Goal: Task Accomplishment & Management: Manage account settings

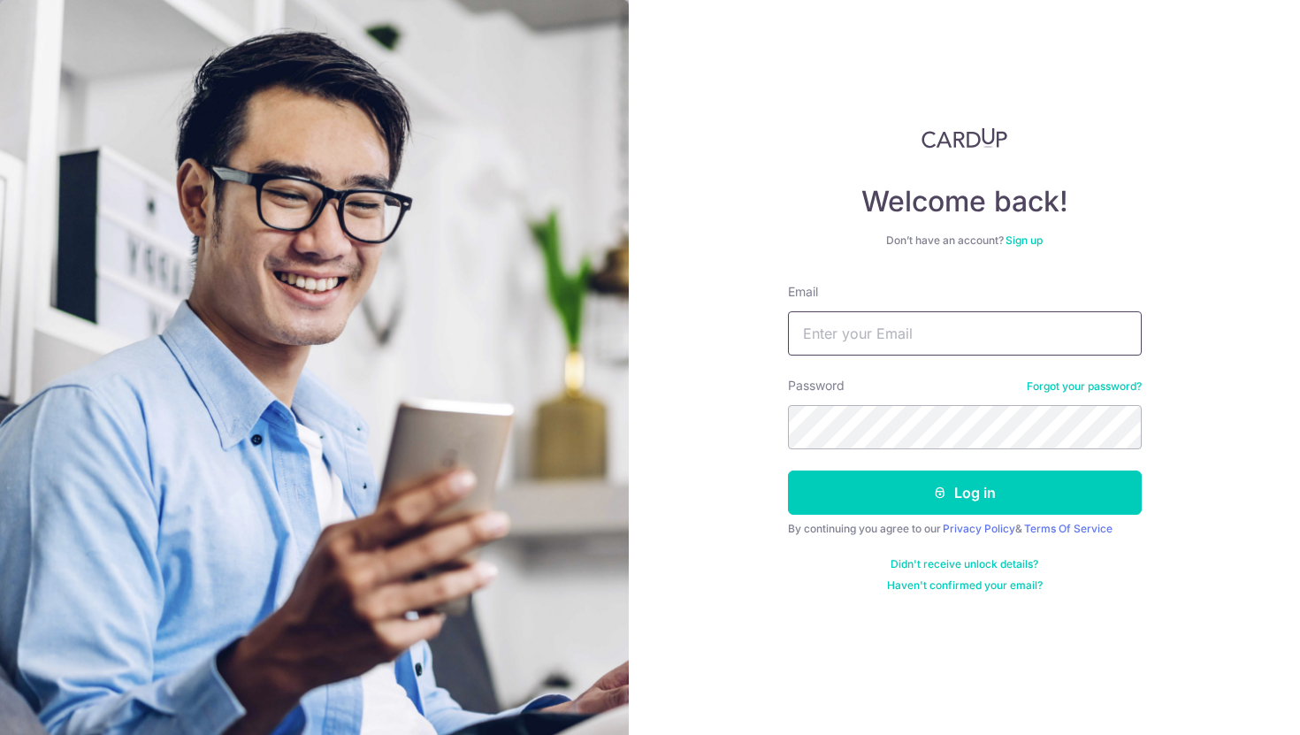
click at [1013, 326] on input "Email" at bounding box center [965, 333] width 354 height 44
type input "[EMAIL_ADDRESS][DOMAIN_NAME]"
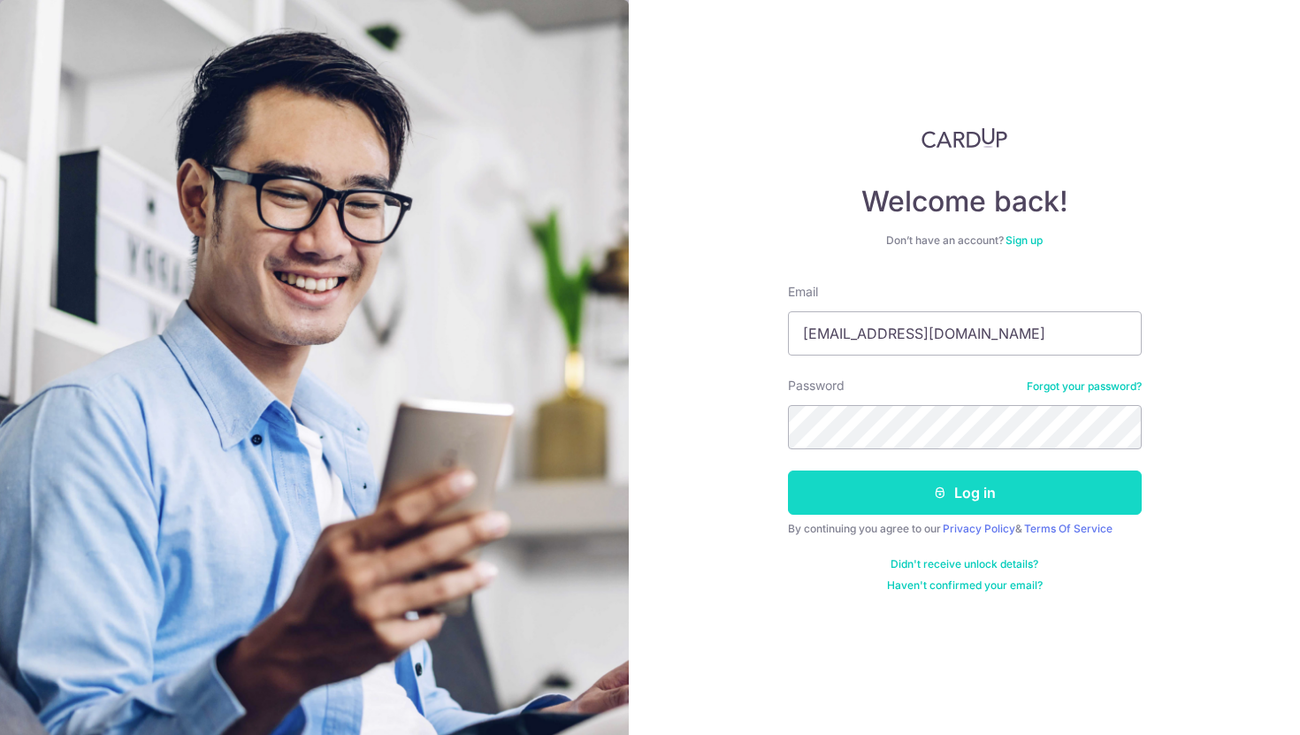
click at [1009, 490] on button "Log in" at bounding box center [965, 492] width 354 height 44
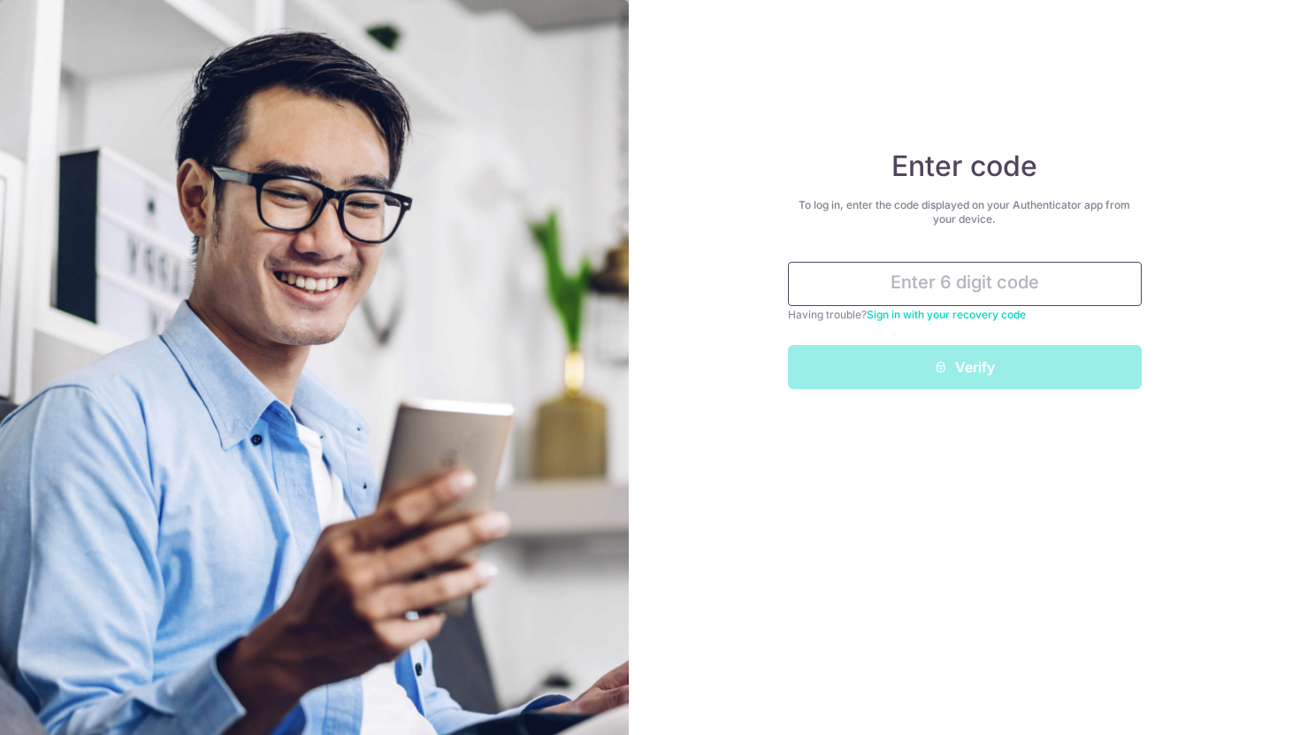
click at [981, 279] on input "text" at bounding box center [965, 284] width 354 height 44
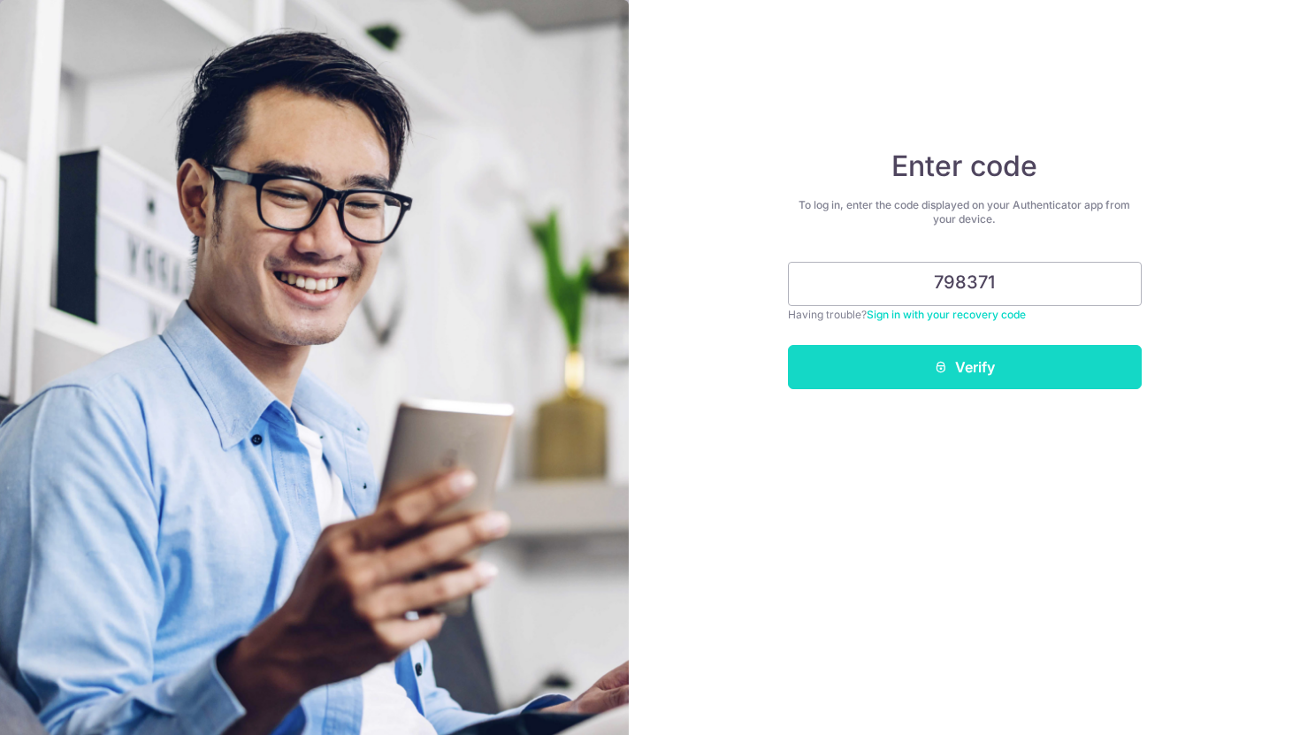
type input "798371"
click at [989, 378] on button "Verify" at bounding box center [965, 367] width 354 height 44
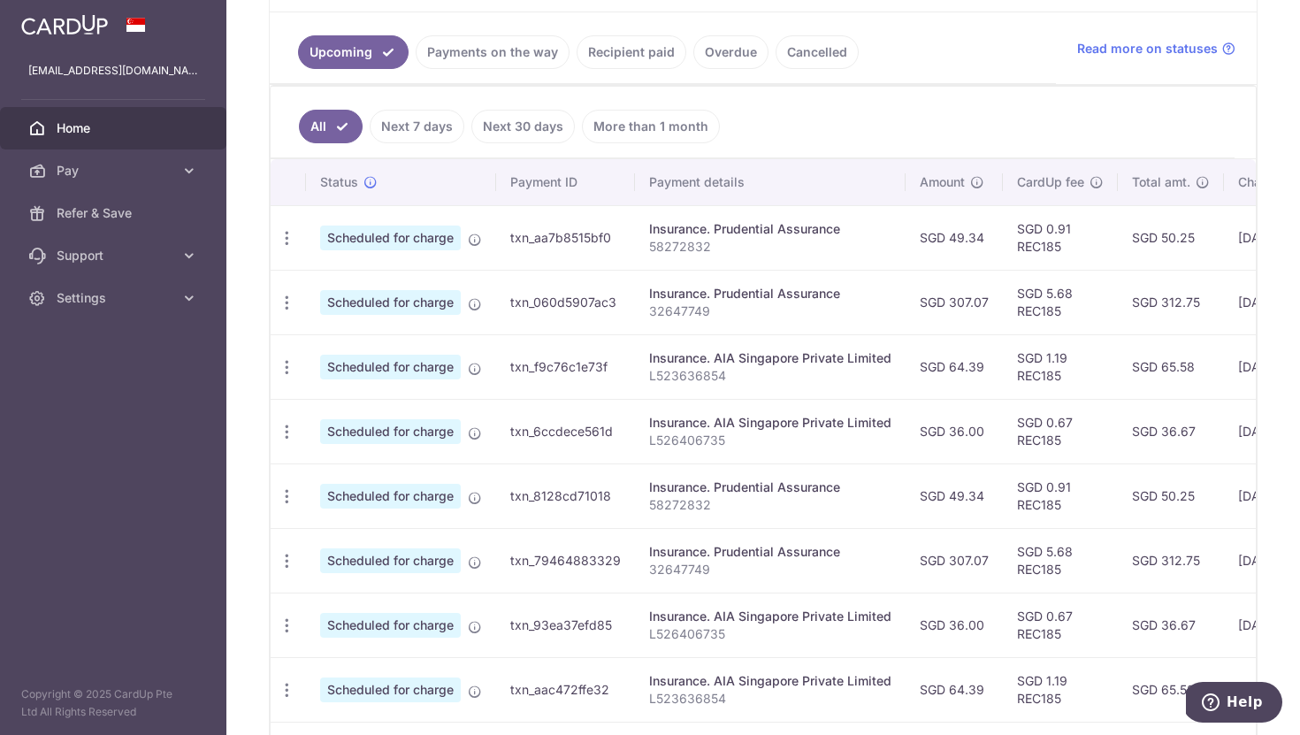
scroll to position [461, 0]
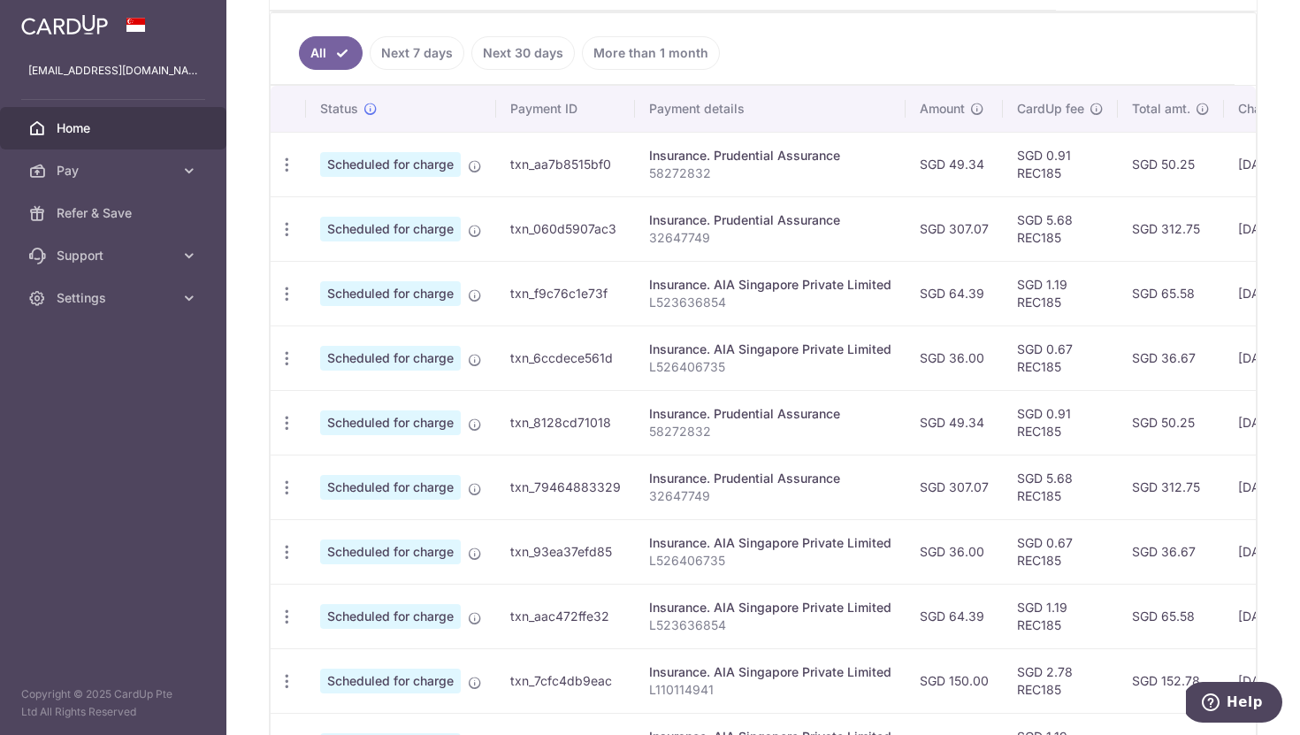
click at [799, 151] on div "Insurance. Prudential Assurance" at bounding box center [770, 156] width 242 height 18
click at [288, 169] on icon "button" at bounding box center [287, 165] width 19 height 19
click at [538, 168] on td "txn_aa7b8515bf0" at bounding box center [565, 164] width 139 height 65
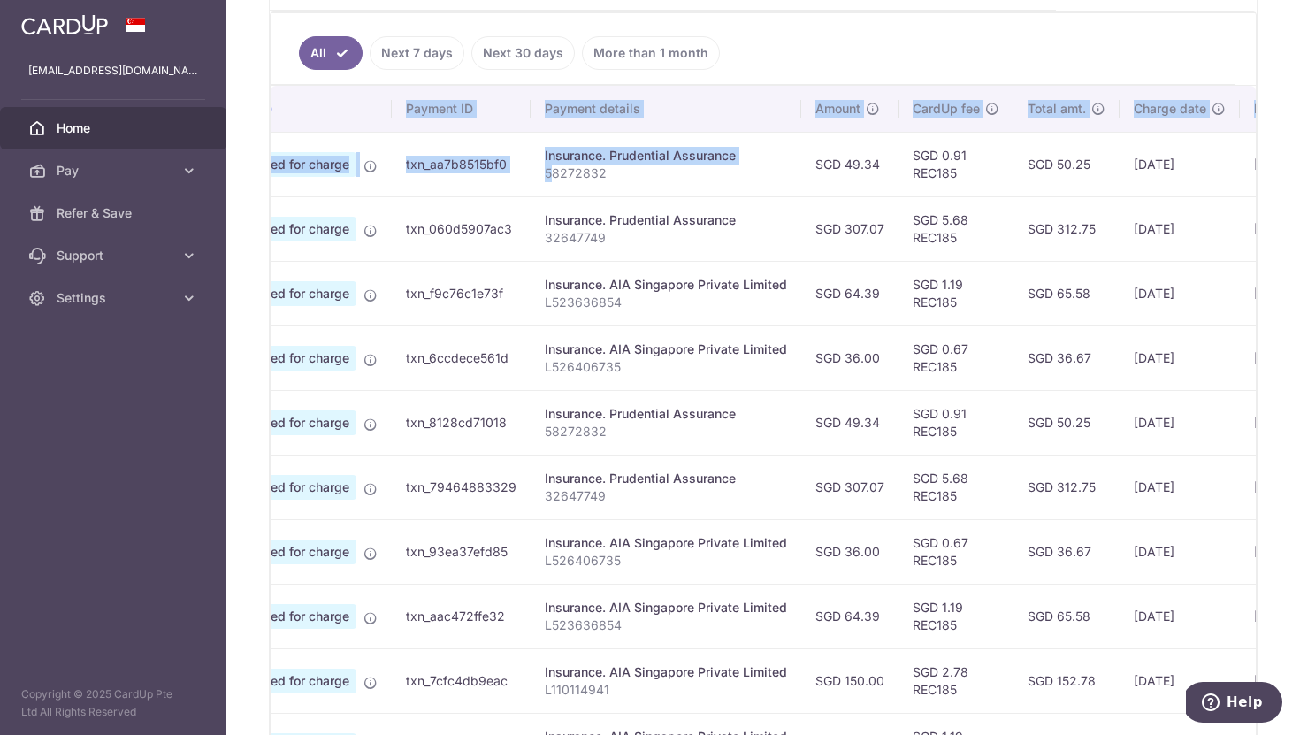
scroll to position [0, 324]
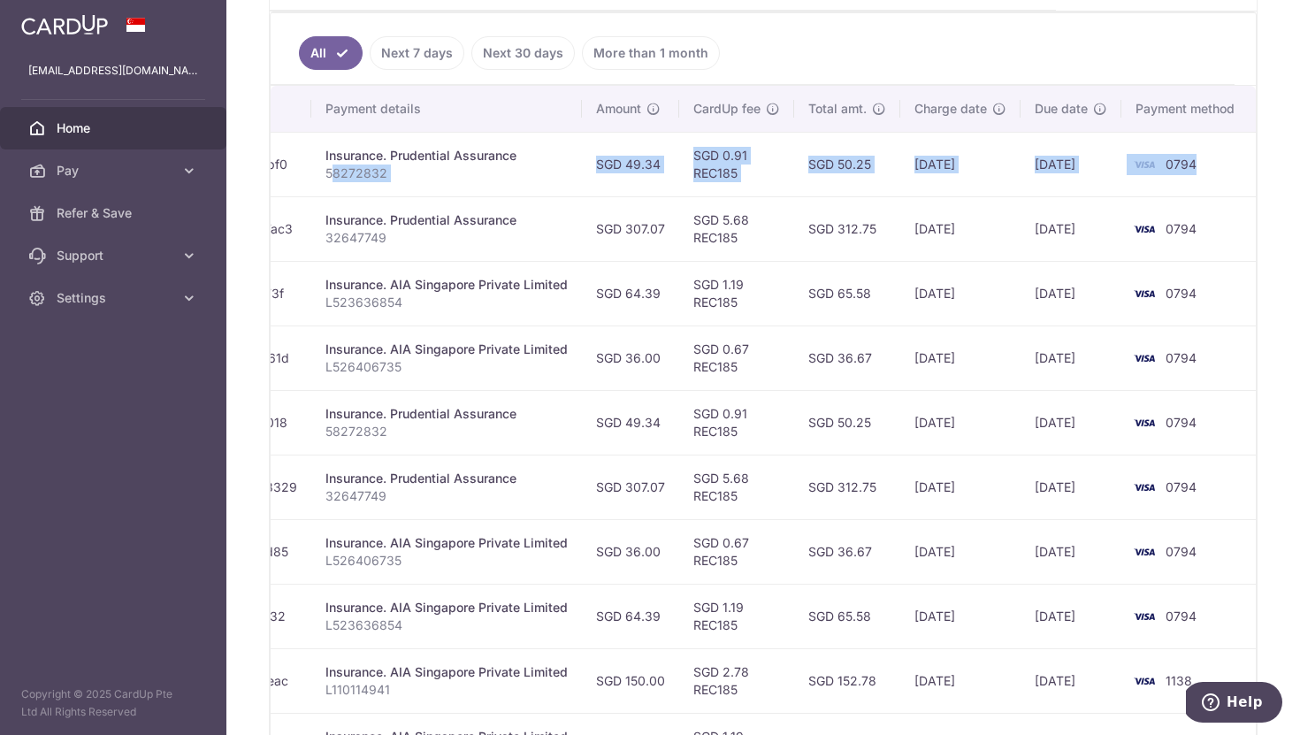
drag, startPoint x: 656, startPoint y: 166, endPoint x: 1208, endPoint y: 170, distance: 551.7
click at [1208, 170] on tr "Update payment Cancel payment Scheduled for charge txn_aa7b8515bf0 Insurance. P…" at bounding box center [601, 164] width 1309 height 65
click at [1206, 170] on td "0794" at bounding box center [1188, 164] width 134 height 65
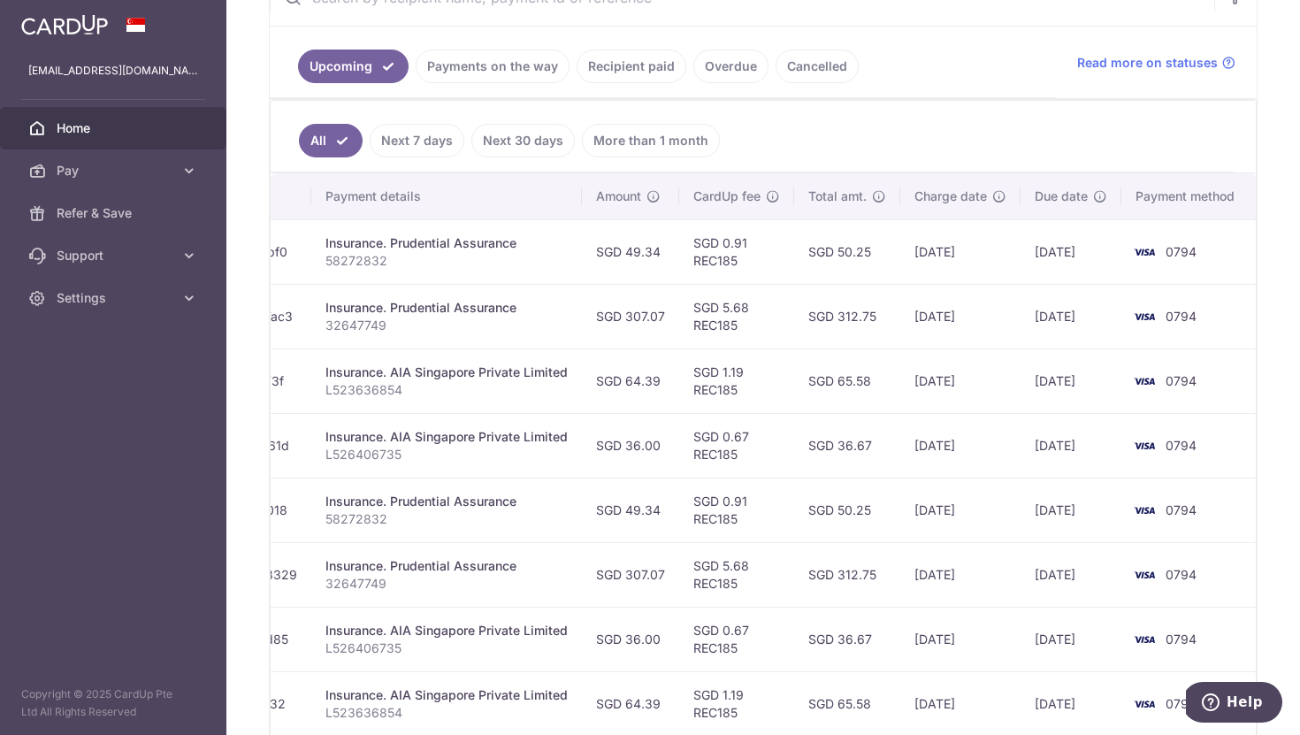
click at [820, 68] on link "Cancelled" at bounding box center [816, 67] width 83 height 34
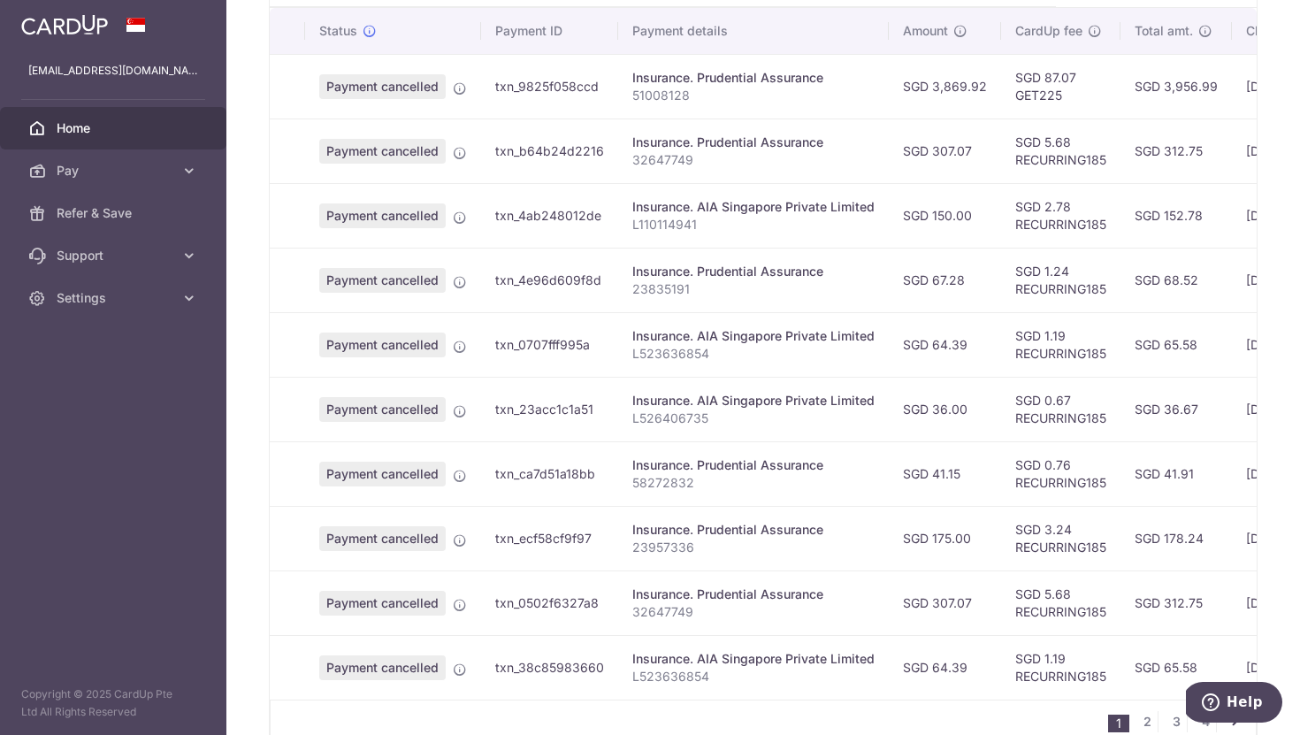
scroll to position [539, 0]
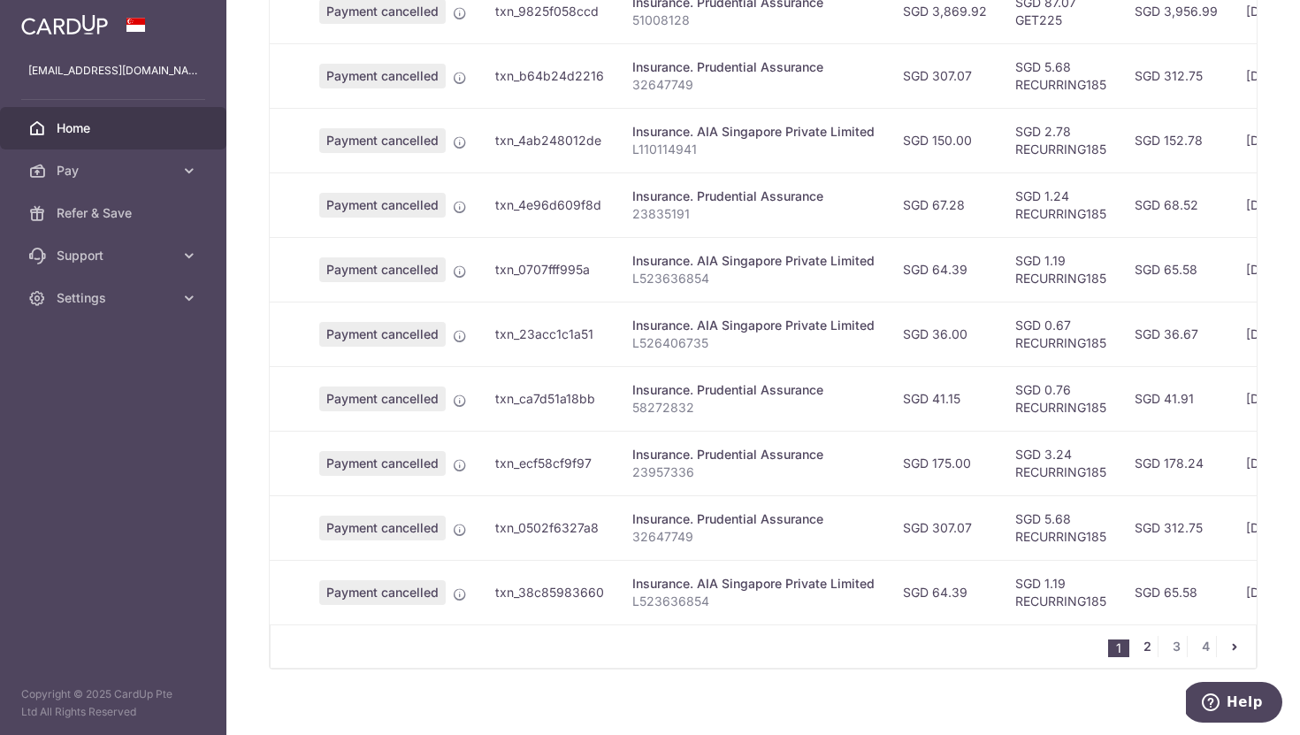
click at [1141, 657] on link "2" at bounding box center [1146, 646] width 21 height 21
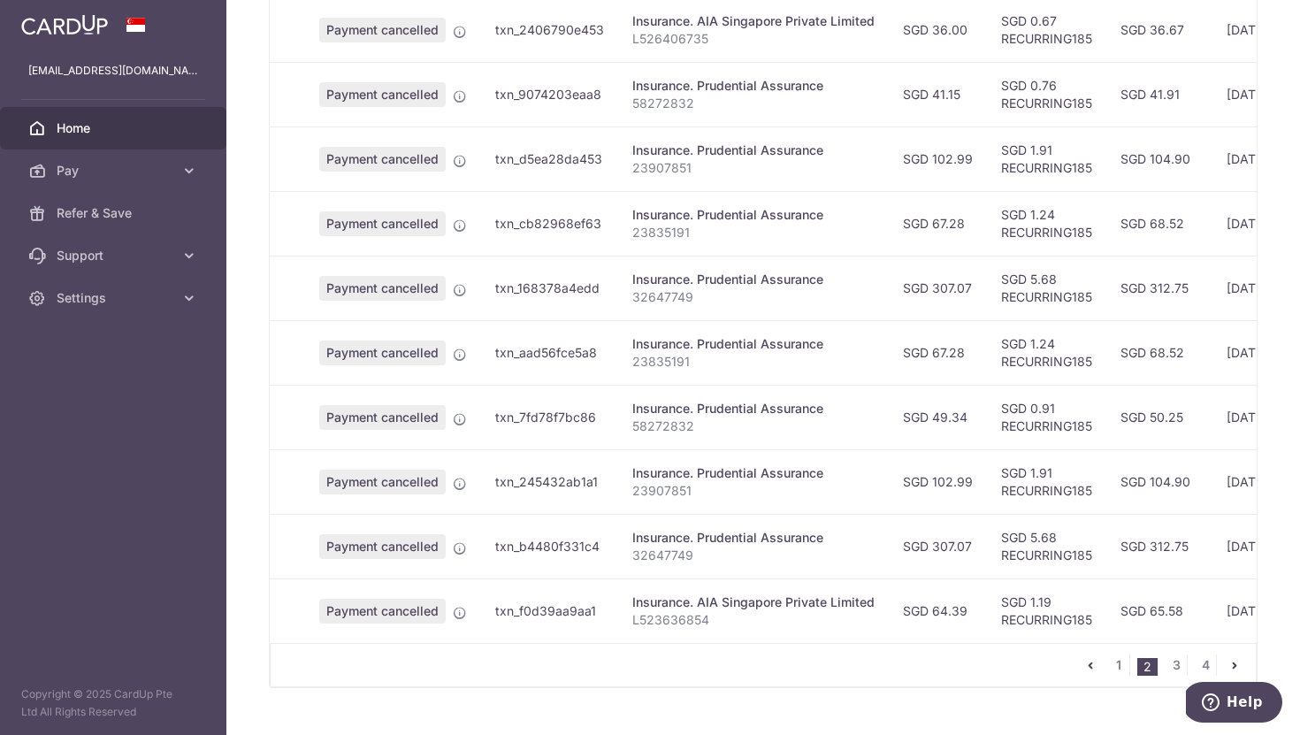
scroll to position [544, 0]
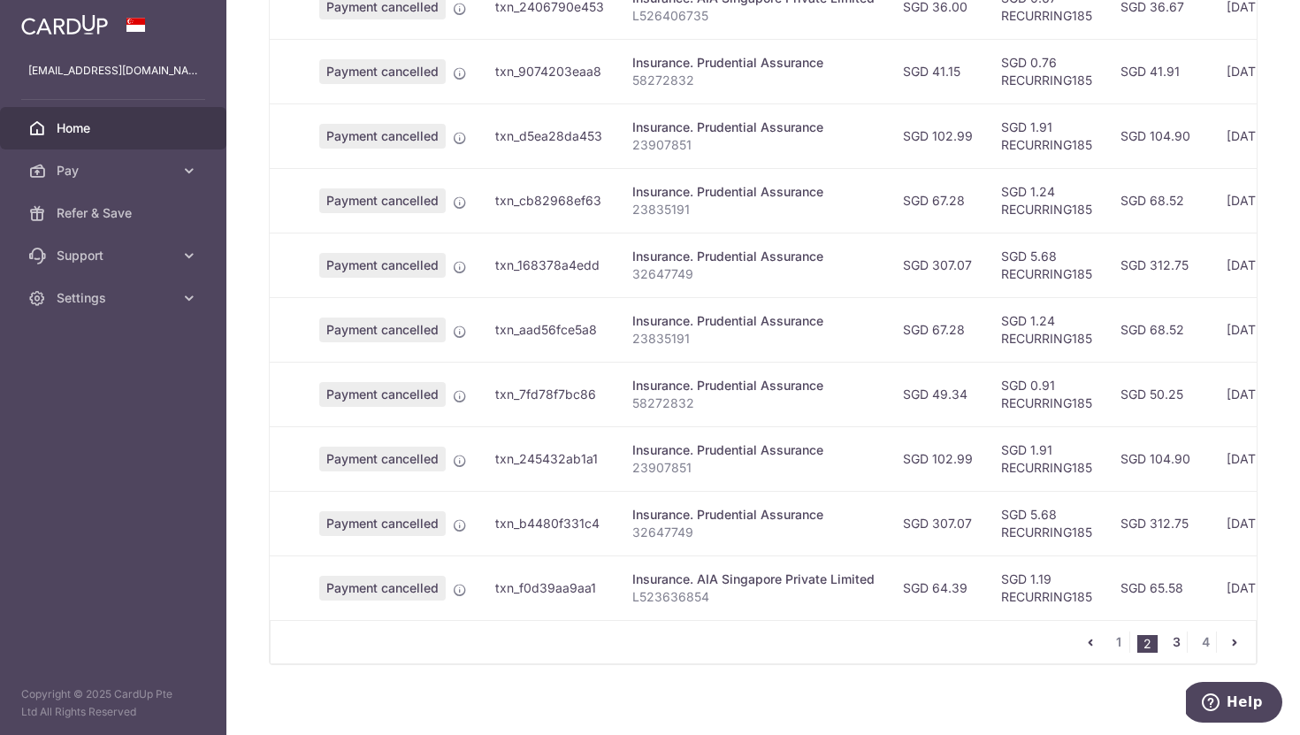
click at [1171, 649] on link "3" at bounding box center [1175, 641] width 21 height 21
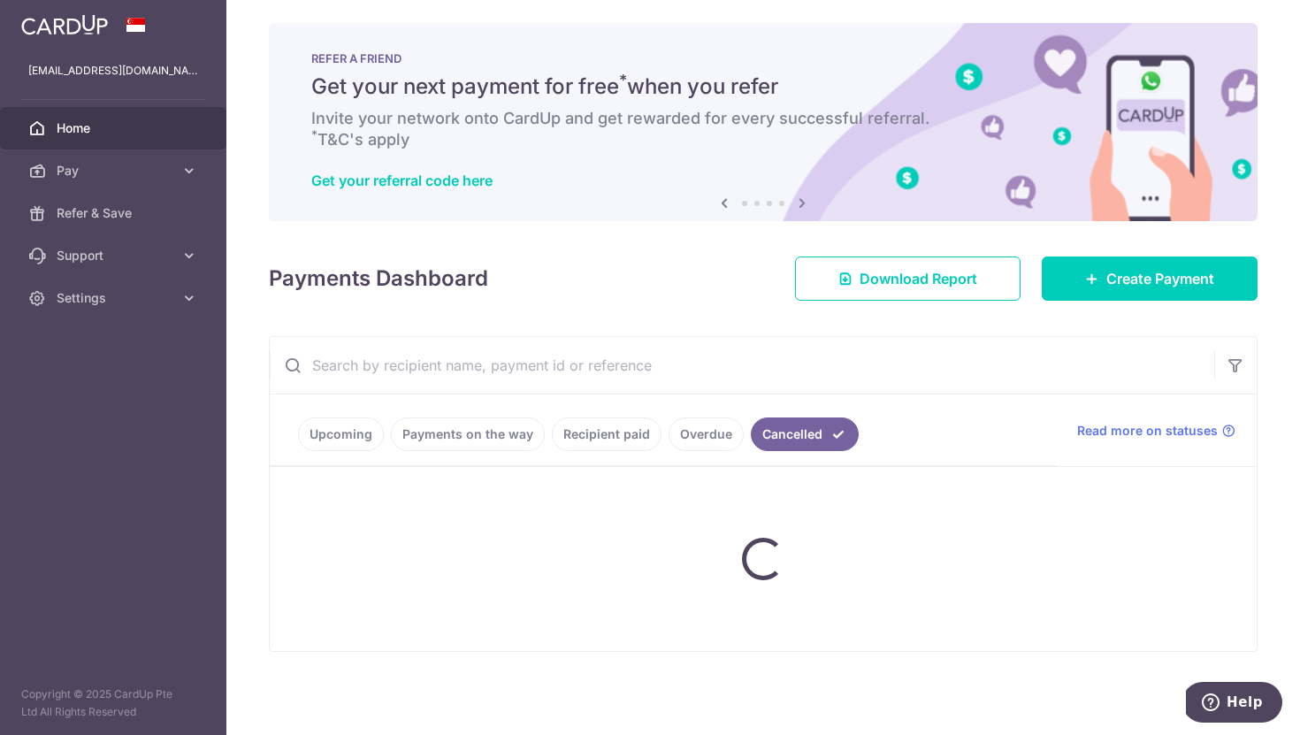
scroll to position [5, 0]
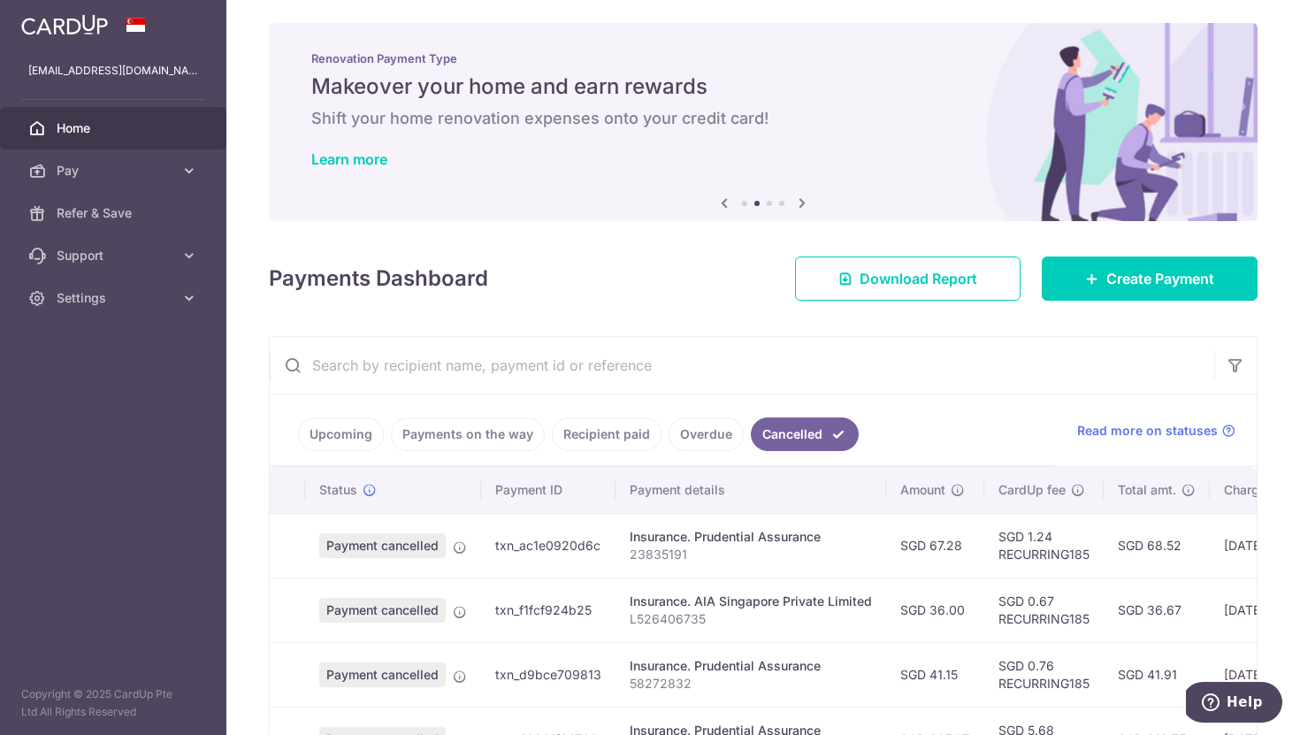
click at [332, 427] on link "Upcoming" at bounding box center [341, 434] width 86 height 34
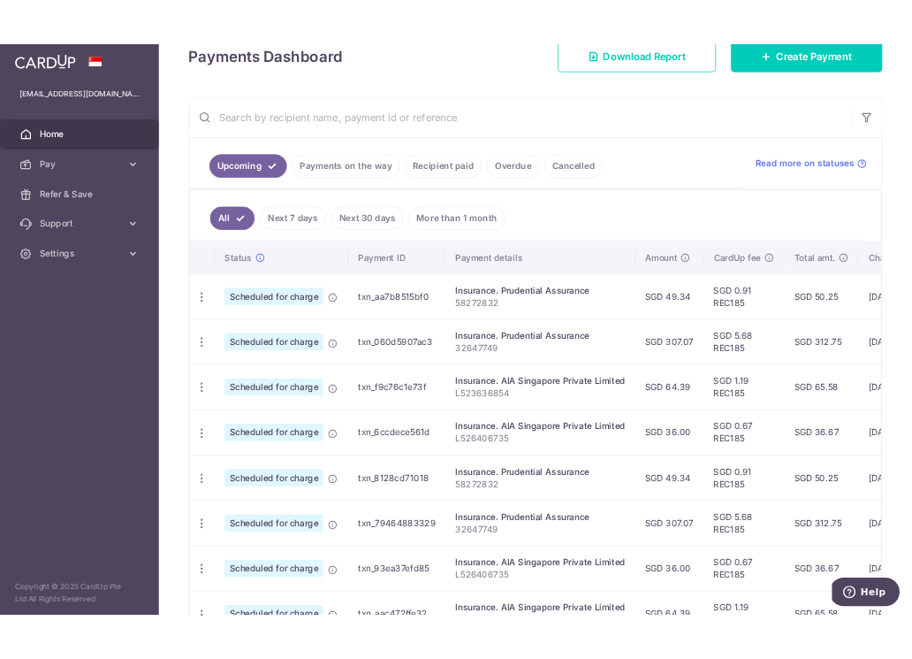
scroll to position [272, 0]
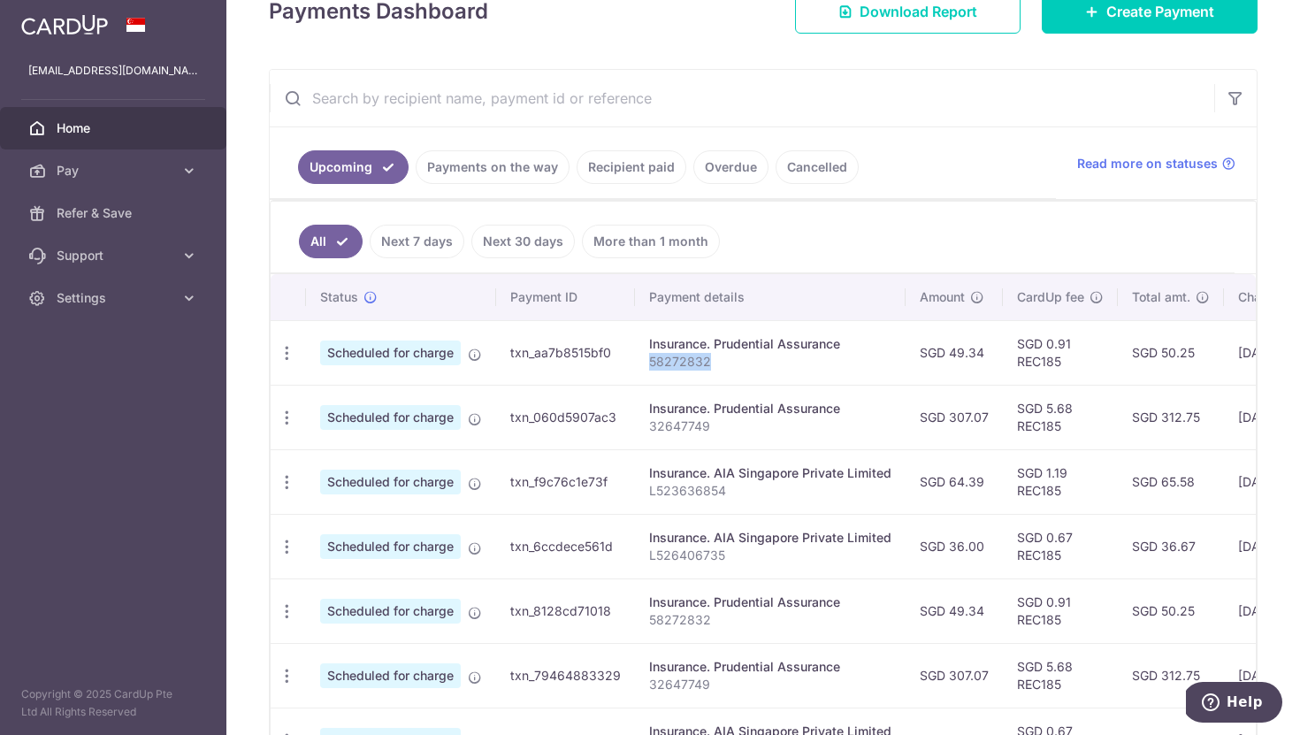
drag, startPoint x: 708, startPoint y: 365, endPoint x: 641, endPoint y: 363, distance: 67.2
click at [641, 363] on td "Insurance. Prudential Assurance 58272832" at bounding box center [770, 352] width 271 height 65
copy p "58272832"
drag, startPoint x: 731, startPoint y: 495, endPoint x: 641, endPoint y: 492, distance: 90.2
click at [641, 492] on td "Insurance. AIA Singapore Private Limited L523636854" at bounding box center [770, 481] width 271 height 65
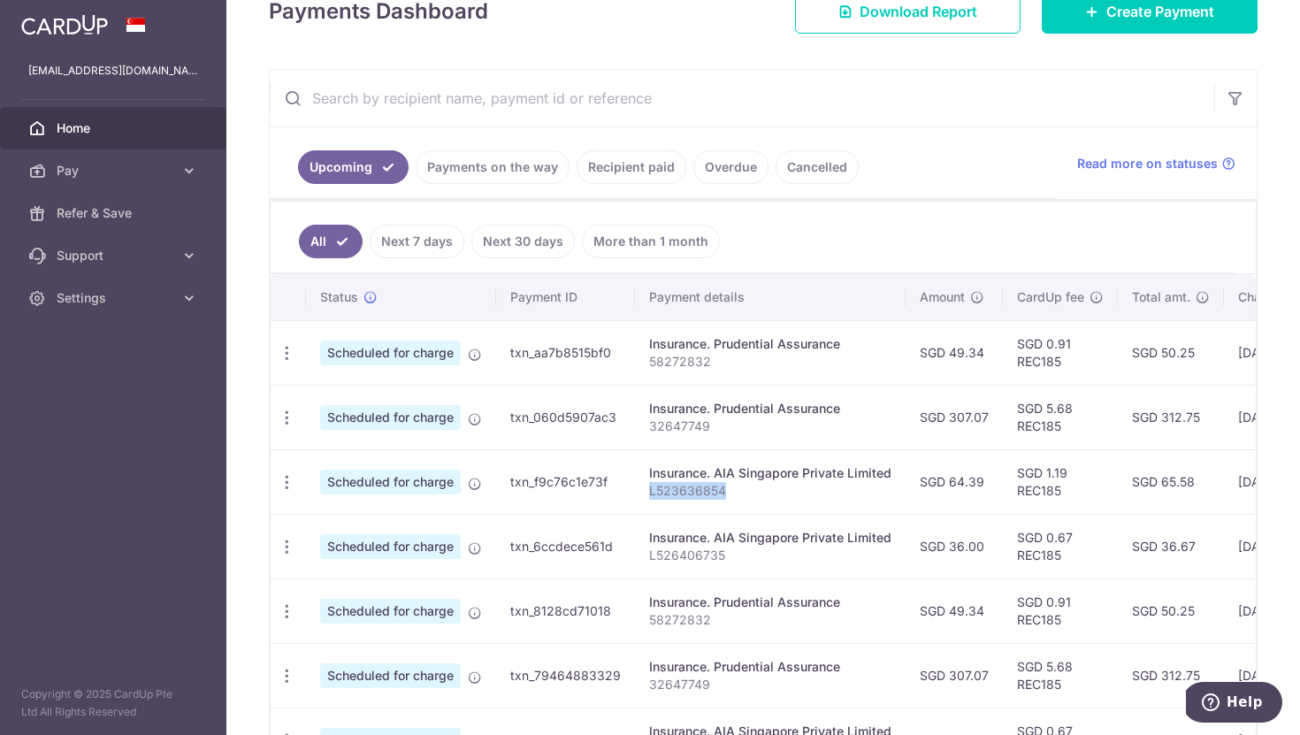
scroll to position [284, 0]
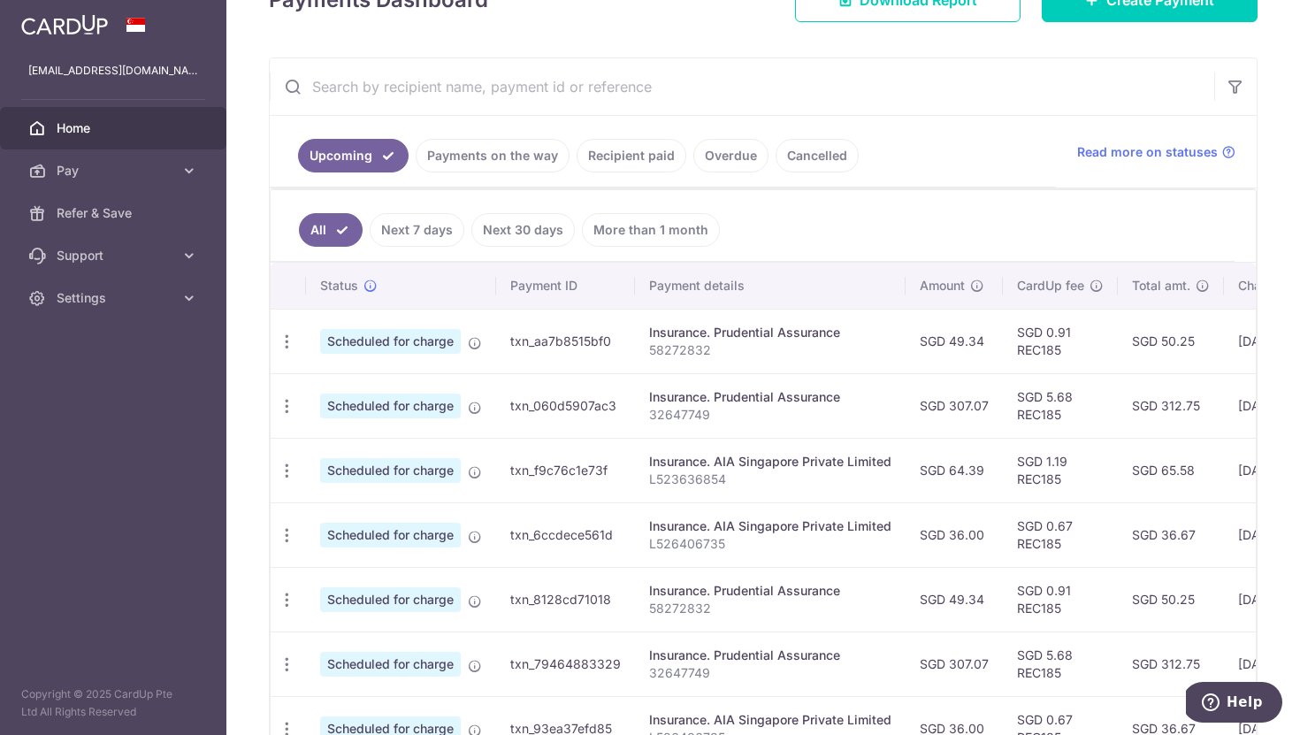
click at [436, 75] on input "text" at bounding box center [742, 86] width 944 height 57
click at [433, 80] on input "text" at bounding box center [742, 86] width 944 height 57
click at [292, 84] on icon at bounding box center [293, 87] width 18 height 18
click at [380, 84] on input "text" at bounding box center [742, 86] width 944 height 57
paste input "58272832"
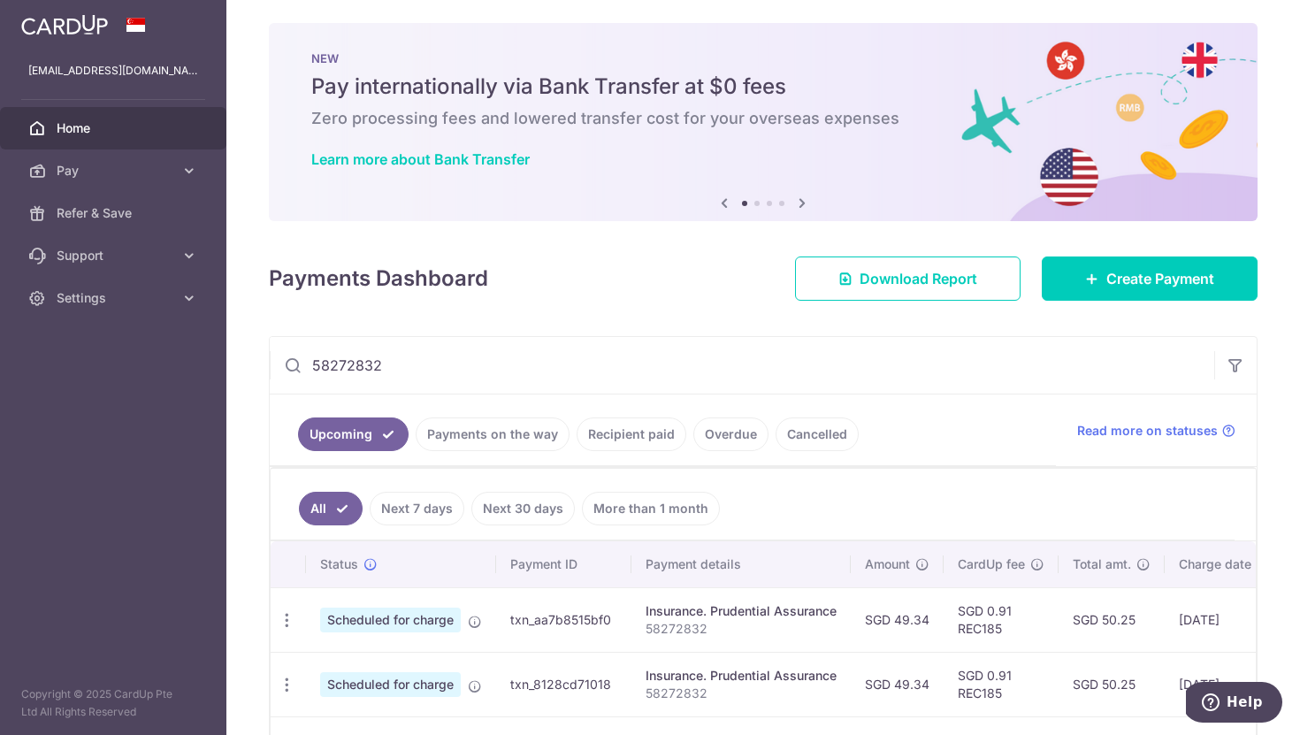
scroll to position [277, 0]
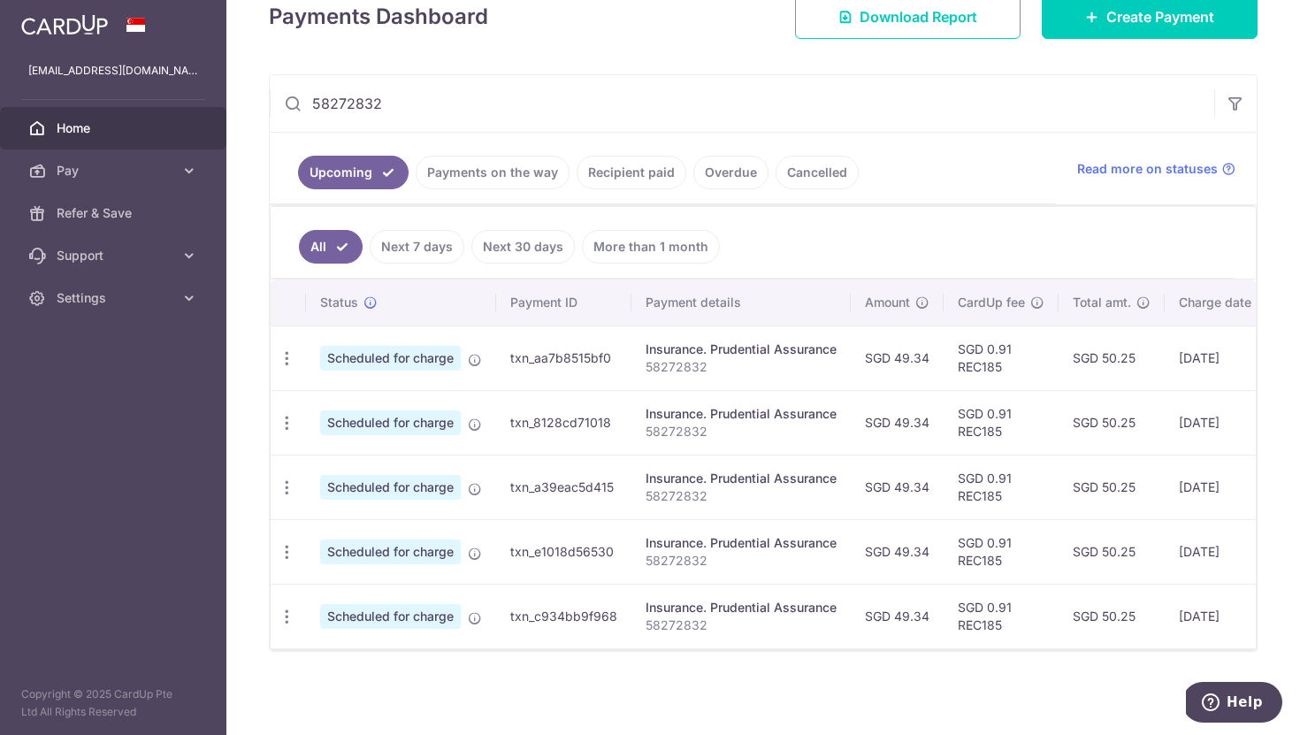
drag, startPoint x: 360, startPoint y: 89, endPoint x: 221, endPoint y: 87, distance: 138.8
click at [221, 87] on main "bkpbtravel@gmail.com Home Pay Payments Recipients Cards Refer & Save Support FA…" at bounding box center [650, 367] width 1300 height 735
paste input "P566864353"
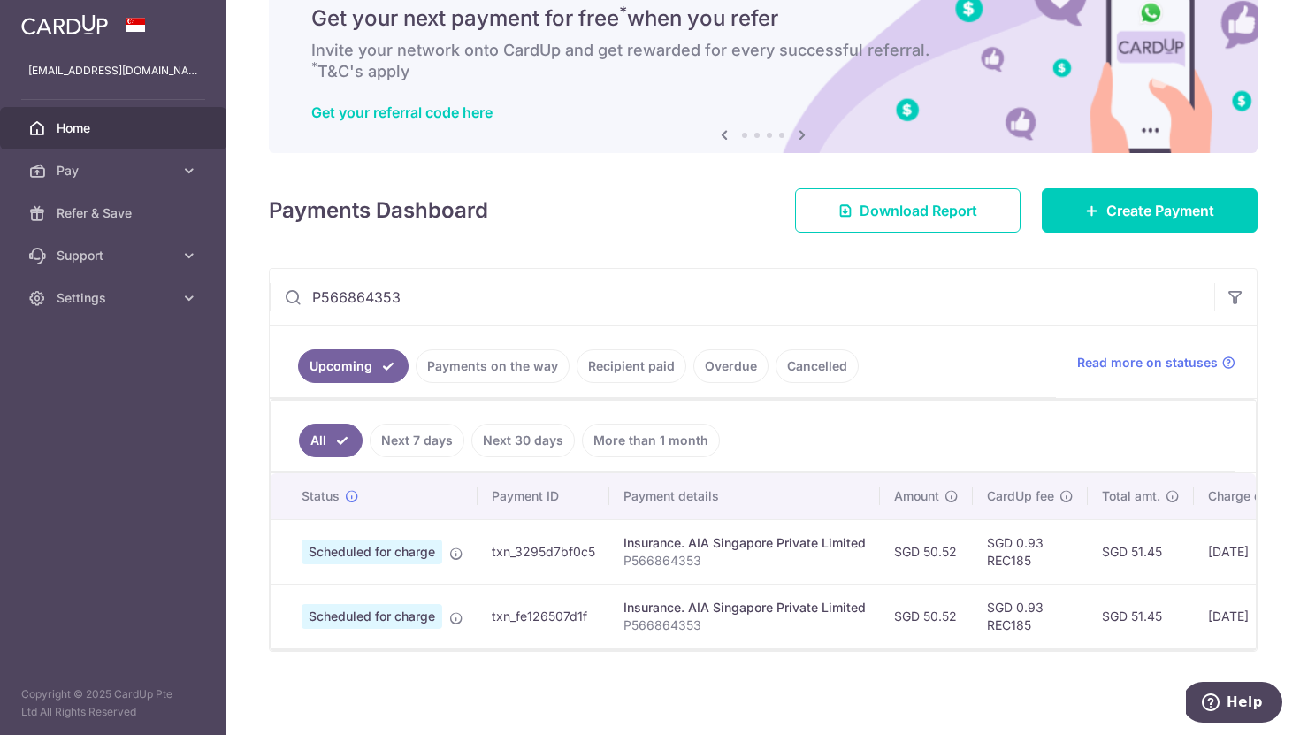
scroll to position [0, 0]
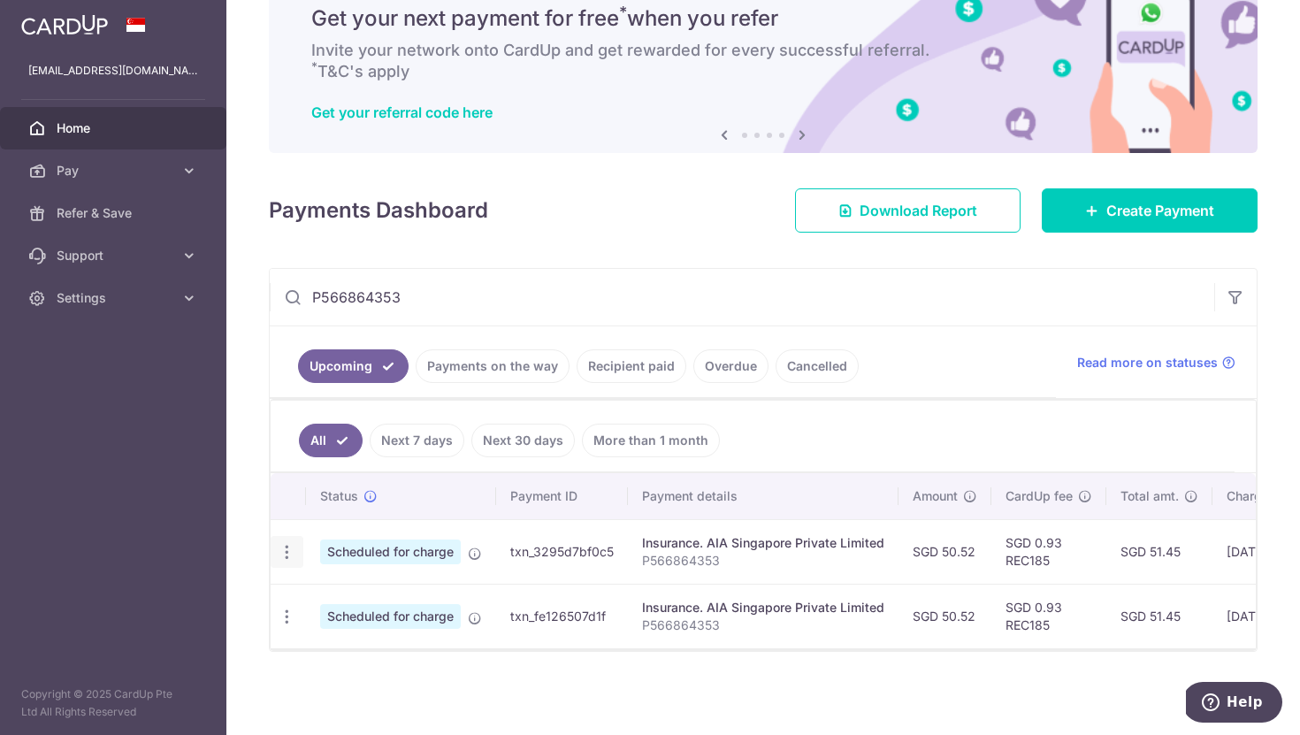
type input "P566864353"
click at [286, 543] on icon "button" at bounding box center [287, 552] width 19 height 19
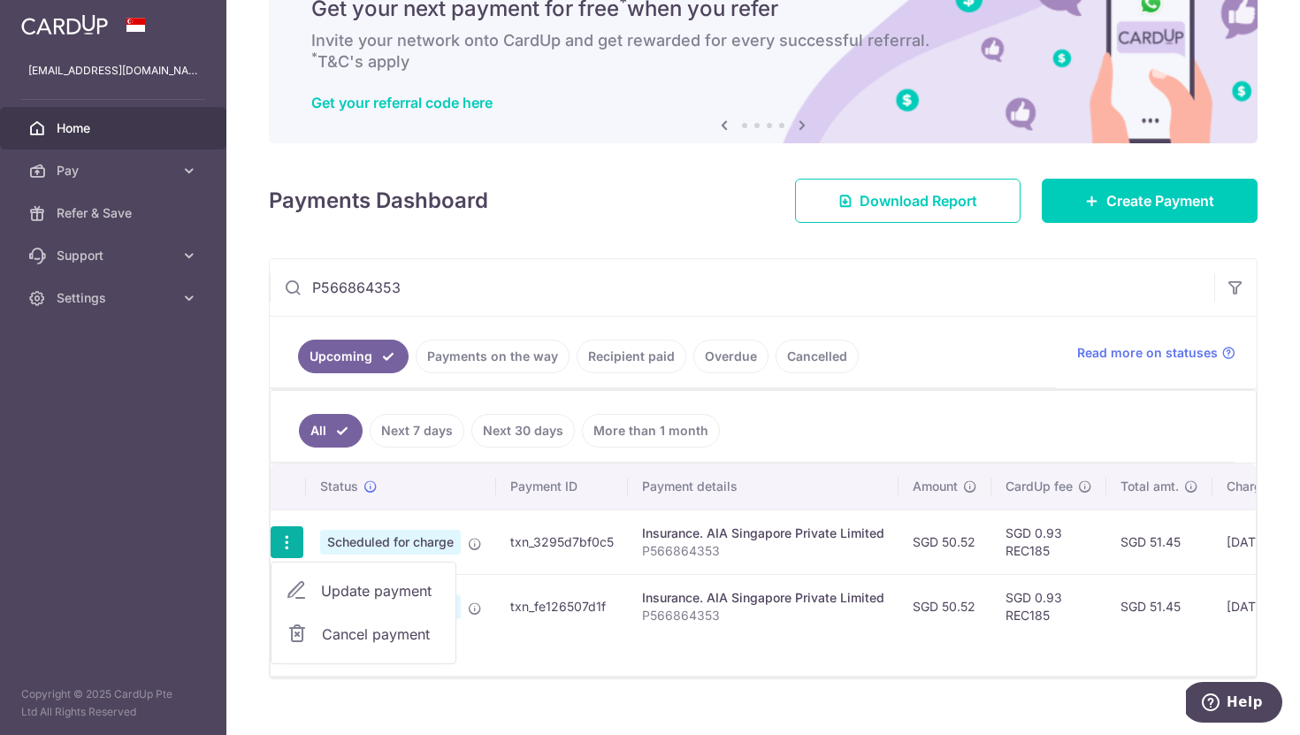
click at [364, 593] on span "Update payment" at bounding box center [381, 590] width 120 height 21
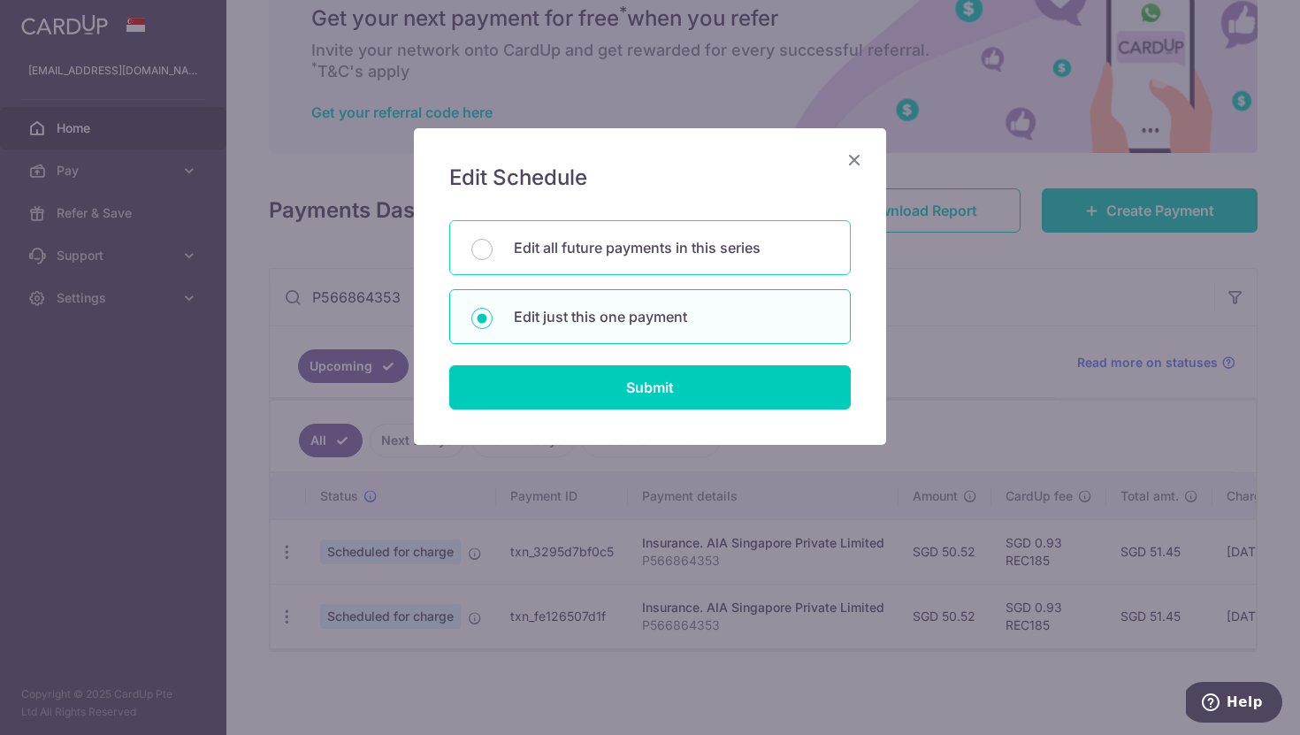
click at [694, 238] on p "Edit all future payments in this series" at bounding box center [671, 247] width 315 height 21
click at [492, 239] on input "Edit all future payments in this series" at bounding box center [481, 249] width 21 height 21
radio input "true"
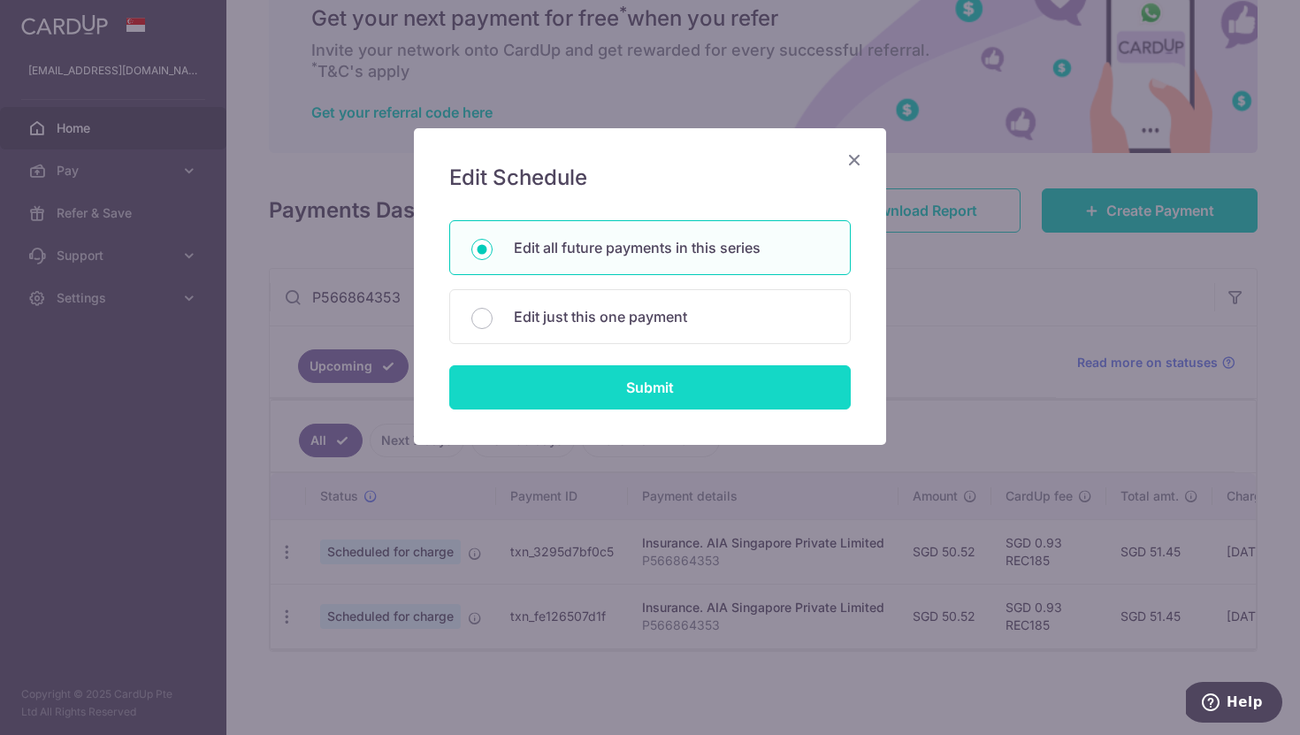
click at [699, 390] on input "Submit" at bounding box center [649, 387] width 401 height 44
radio input "true"
type input "50.52"
type input "P566864353"
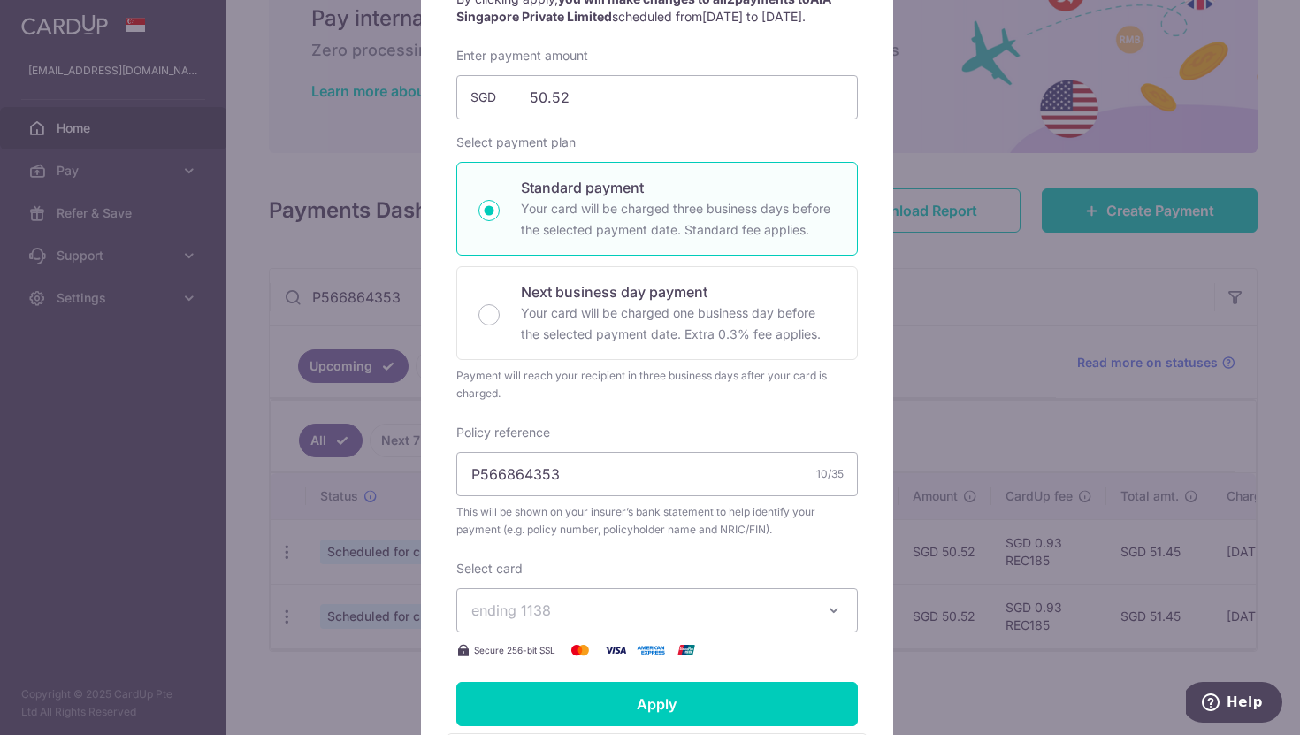
scroll to position [579, 0]
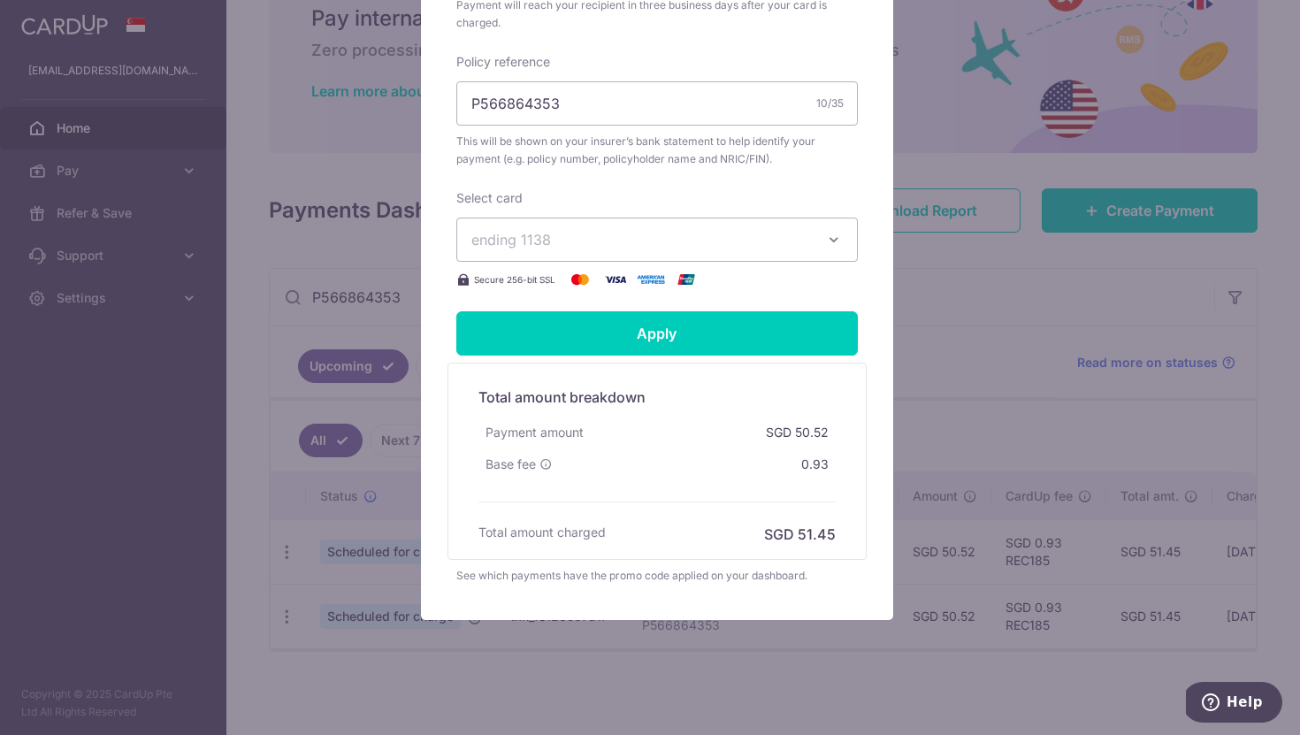
click at [834, 248] on icon "button" at bounding box center [834, 240] width 18 height 18
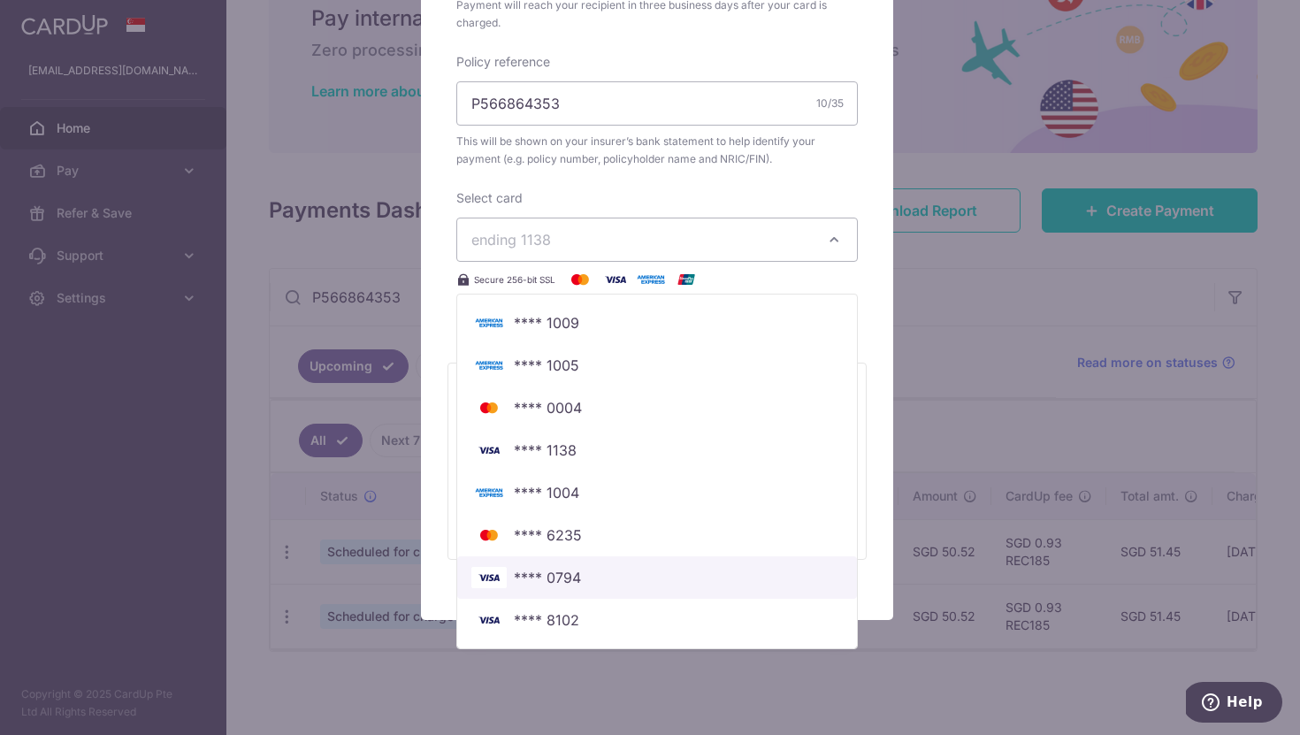
click at [632, 599] on link "**** 0794" at bounding box center [657, 577] width 400 height 42
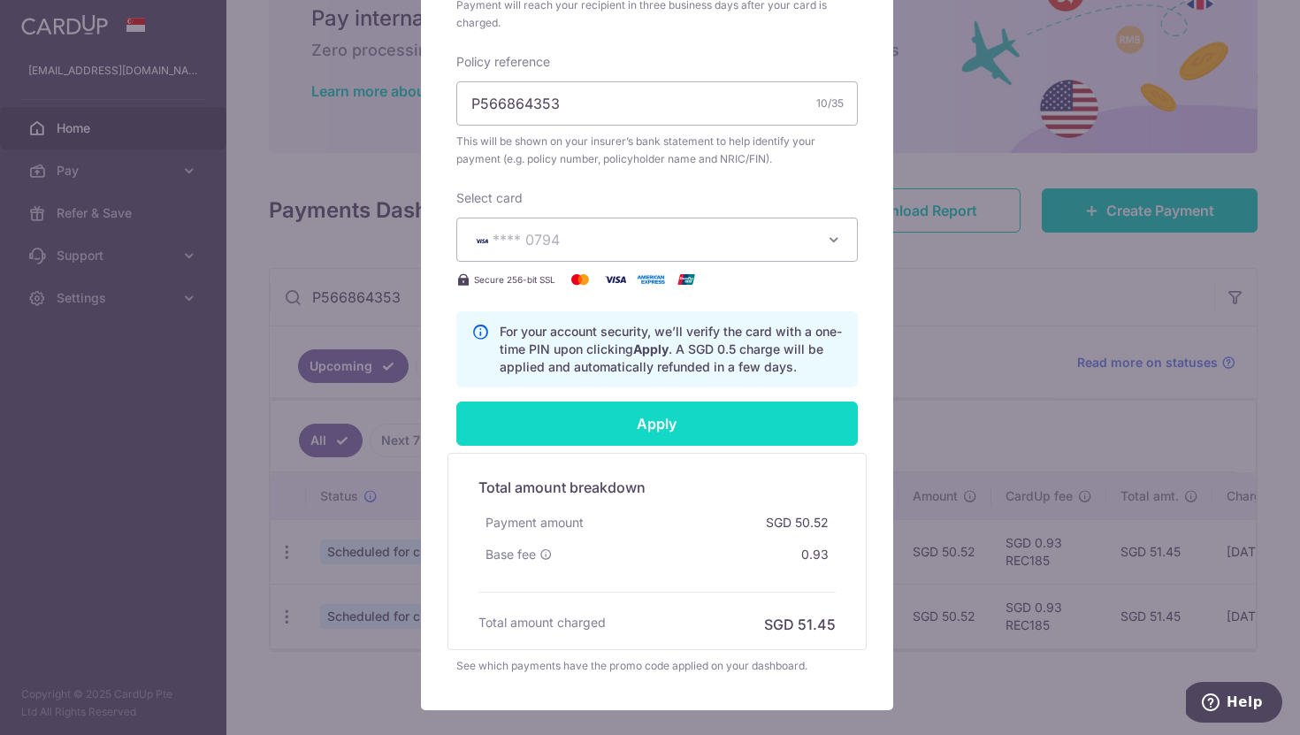
click at [682, 441] on input "Apply" at bounding box center [656, 423] width 401 height 44
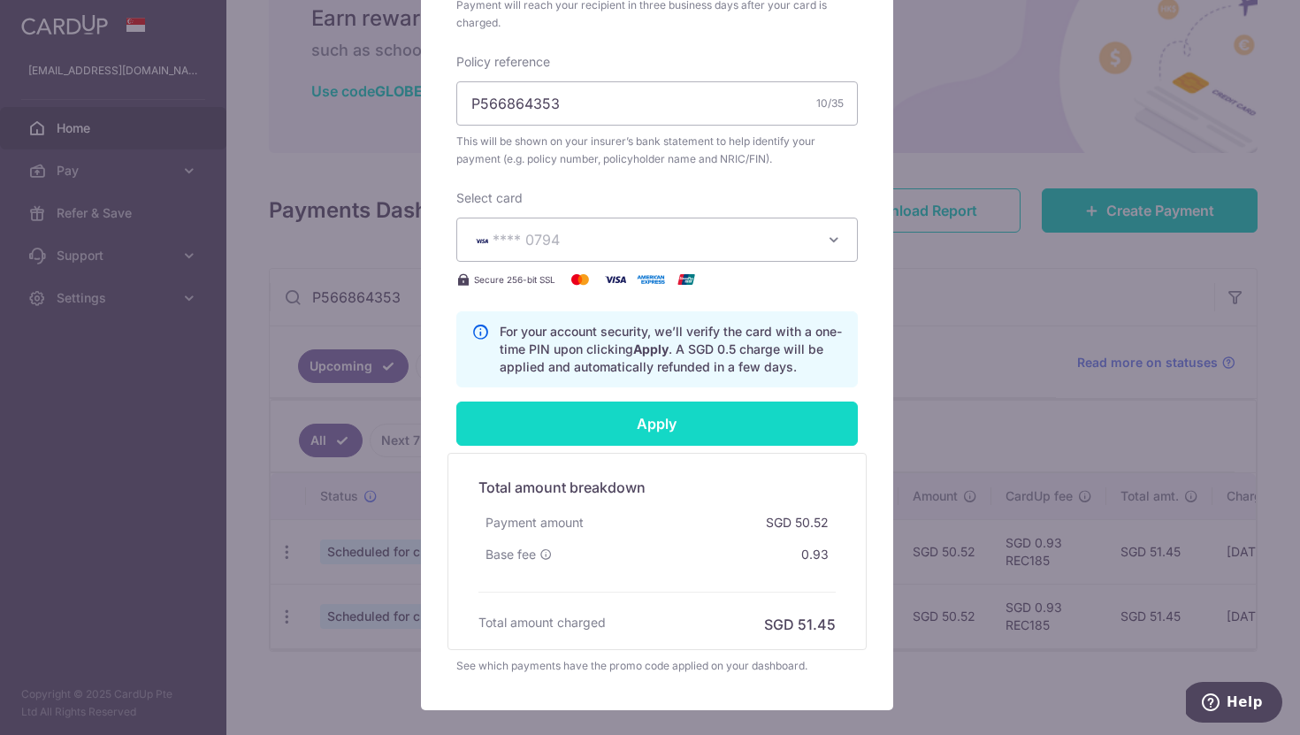
type input "Successfully Applied"
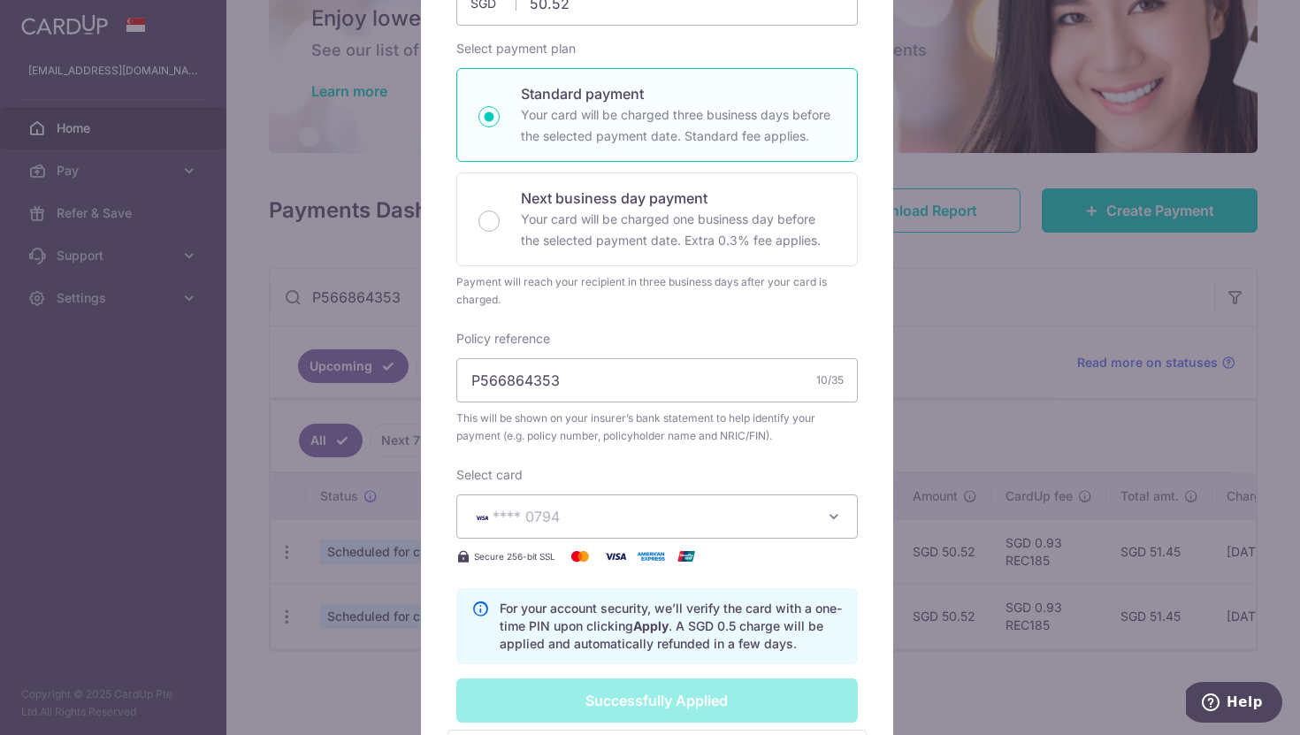
scroll to position [0, 0]
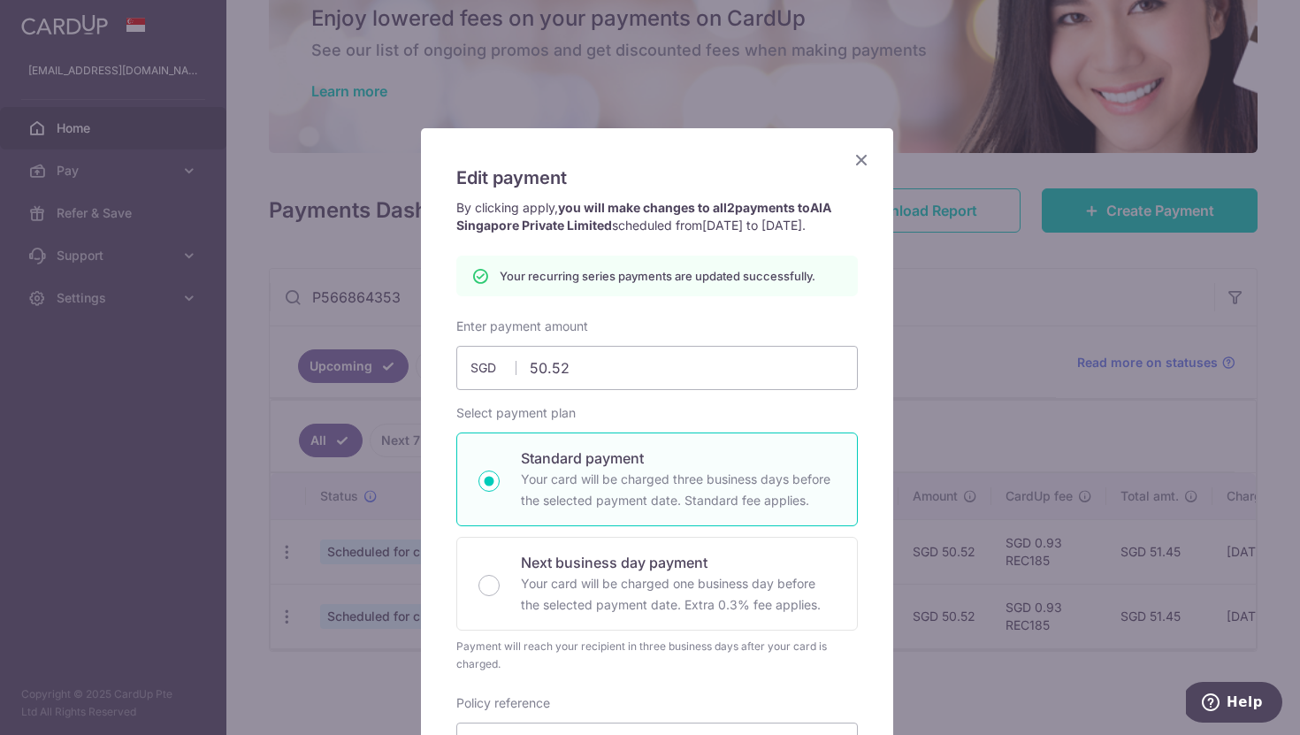
click at [860, 162] on icon "Close" at bounding box center [861, 160] width 21 height 22
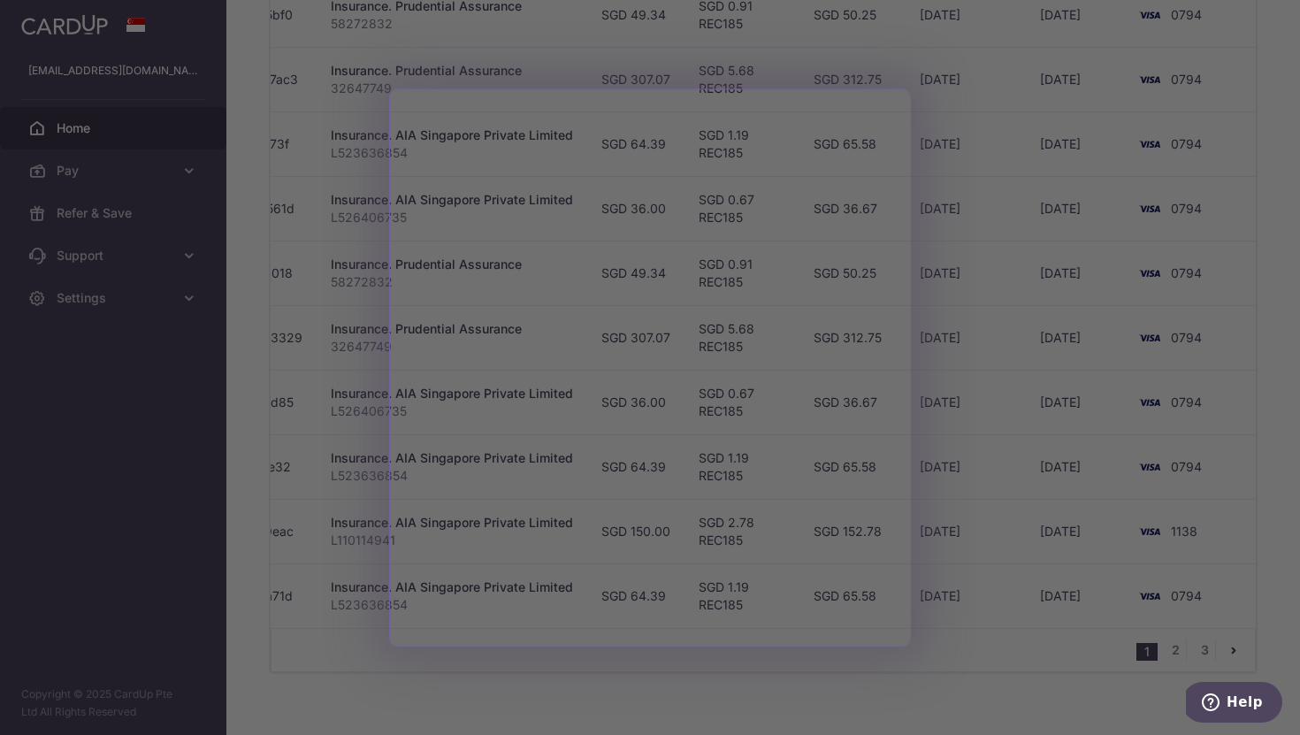
scroll to position [0, 320]
click at [1290, 275] on div at bounding box center [656, 371] width 1313 height 742
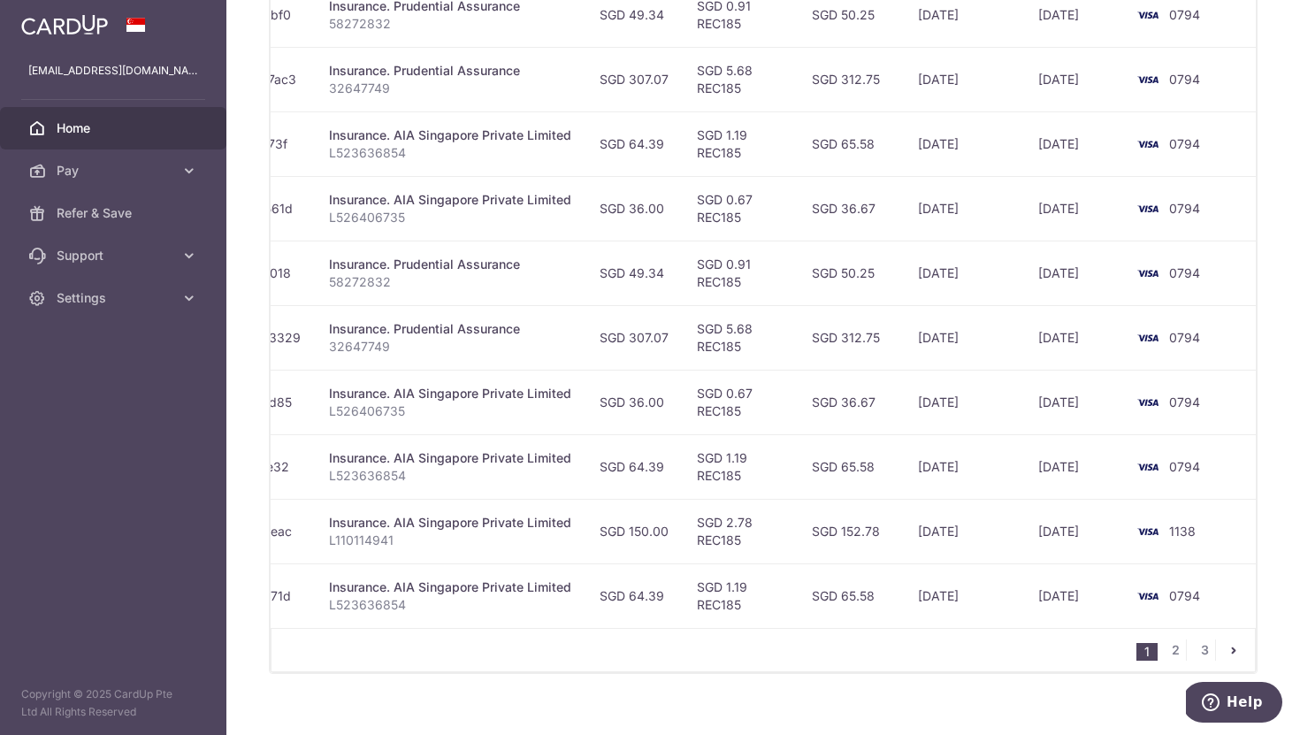
scroll to position [0, 0]
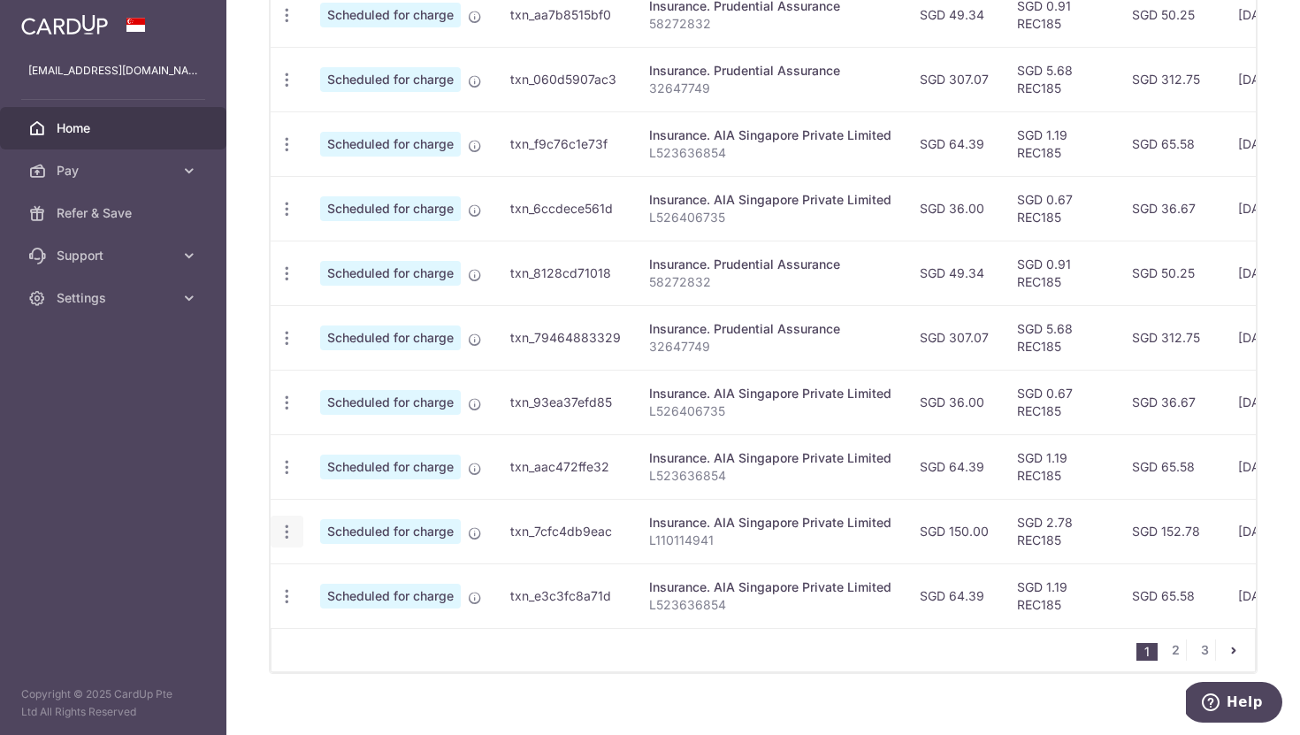
click at [285, 529] on icon "button" at bounding box center [287, 532] width 19 height 19
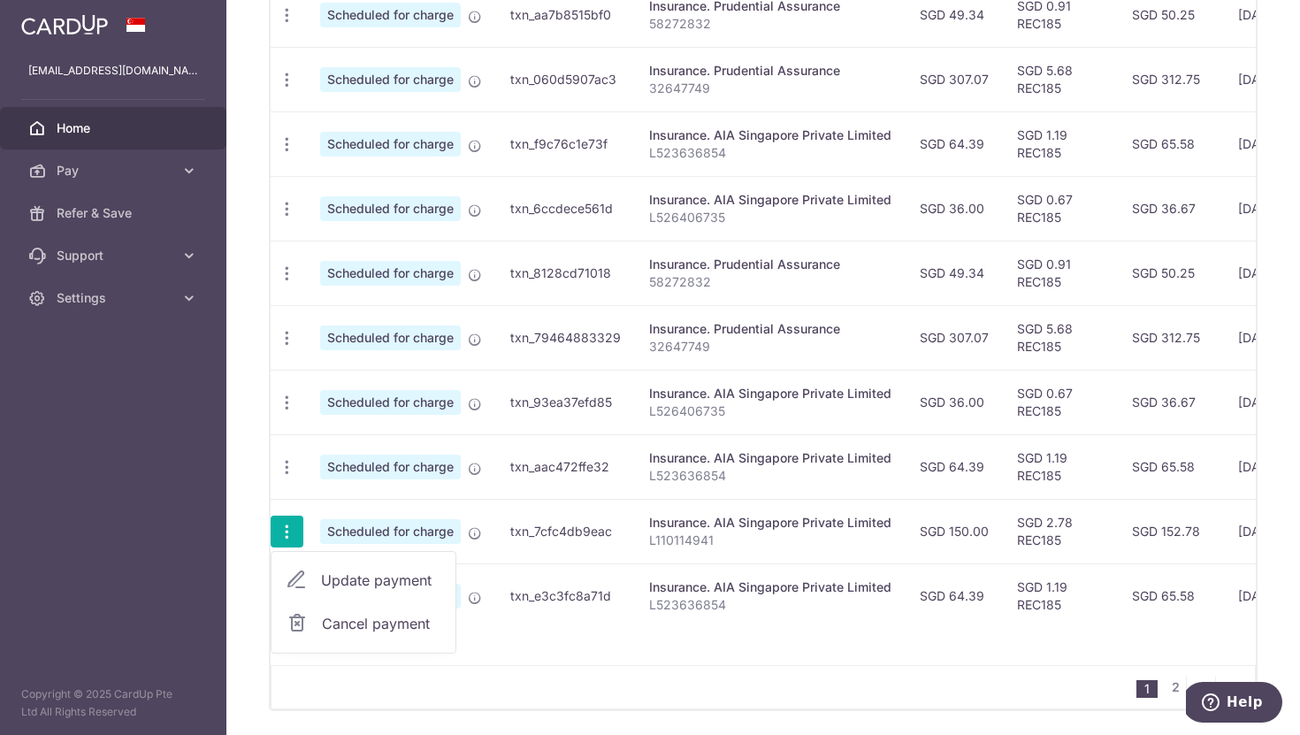
click at [385, 581] on span "Update payment" at bounding box center [381, 579] width 120 height 21
radio input "true"
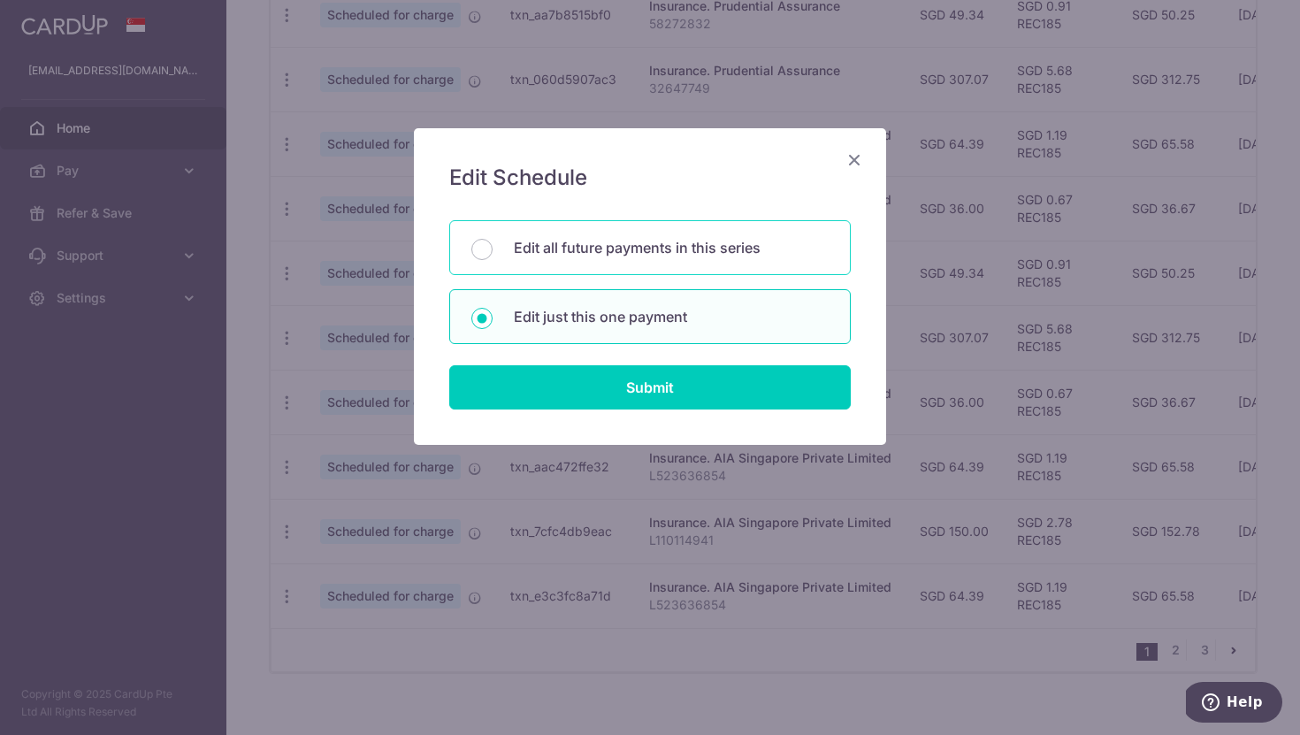
click at [652, 245] on p "Edit all future payments in this series" at bounding box center [671, 247] width 315 height 21
click at [492, 245] on input "Edit all future payments in this series" at bounding box center [481, 249] width 21 height 21
radio input "true"
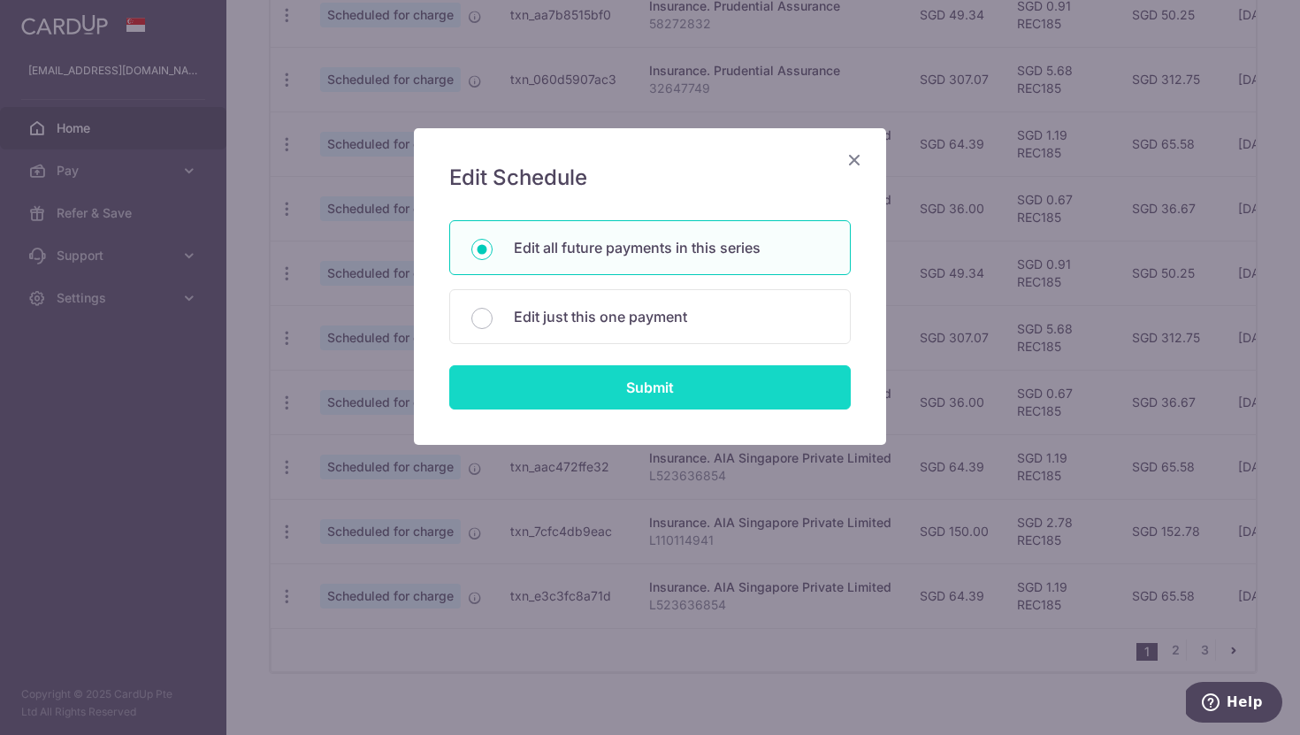
click at [668, 382] on input "Submit" at bounding box center [649, 387] width 401 height 44
radio input "true"
type input "150.00"
type input "L110114941"
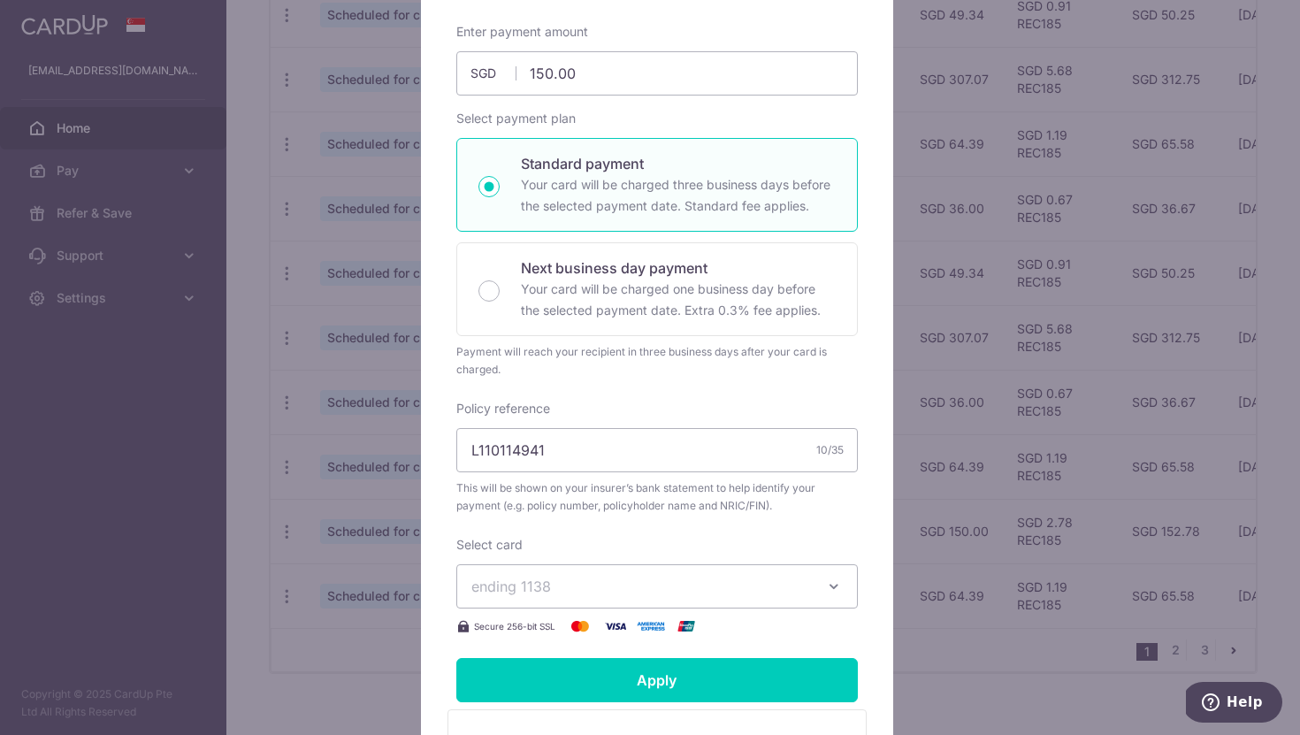
scroll to position [352, 0]
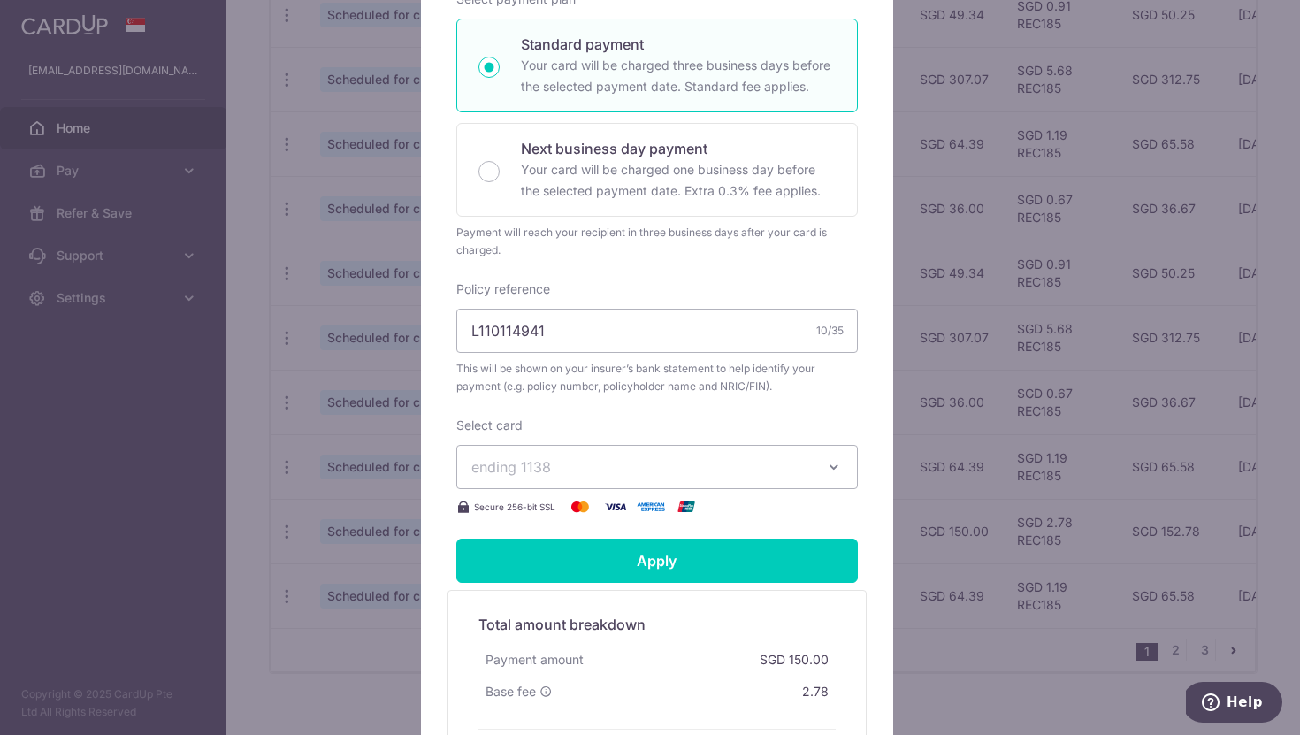
click at [827, 476] on icon "button" at bounding box center [834, 467] width 18 height 18
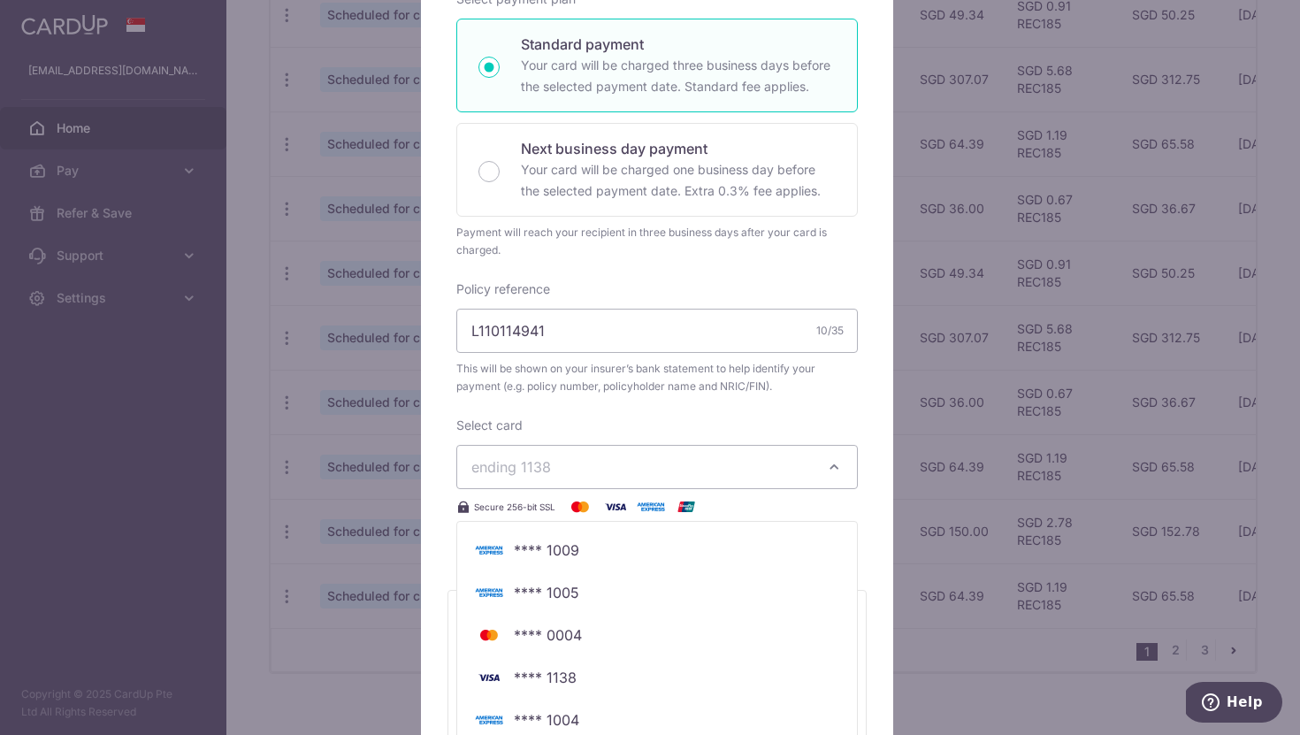
scroll to position [556, 0]
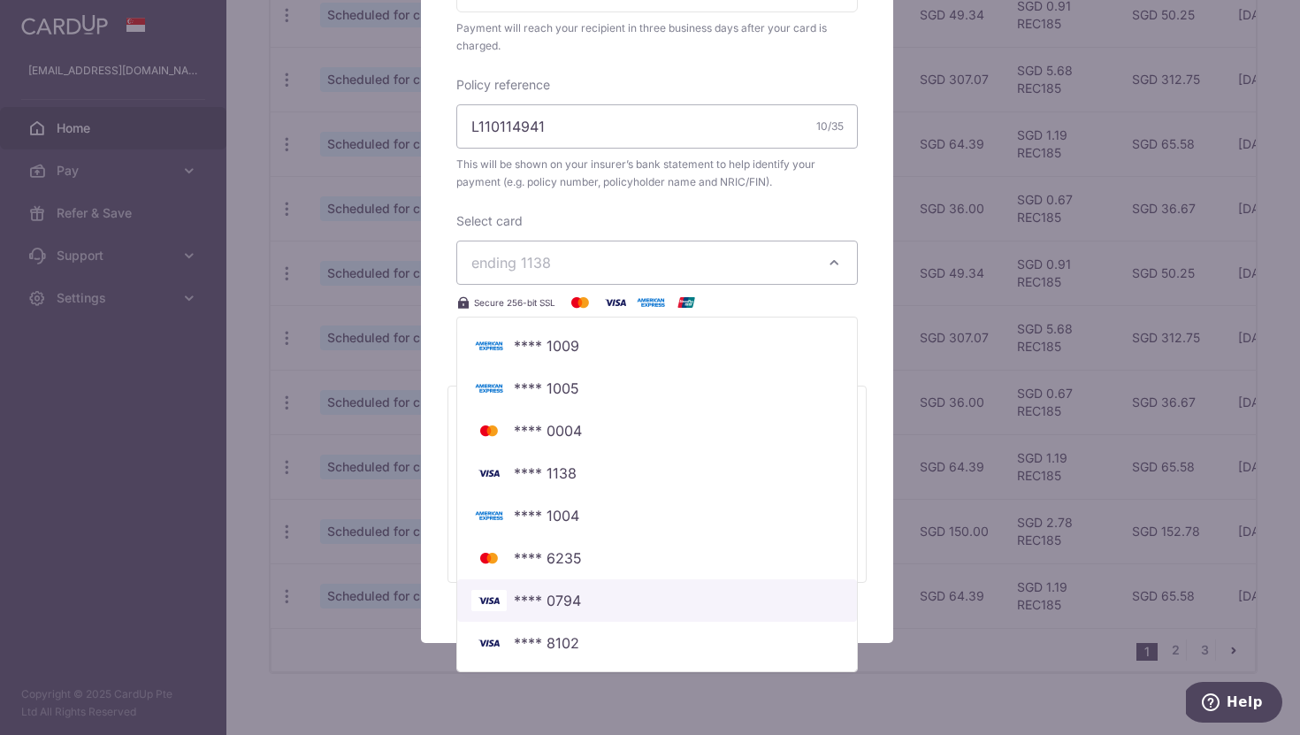
click at [585, 607] on link "**** 0794" at bounding box center [657, 600] width 400 height 42
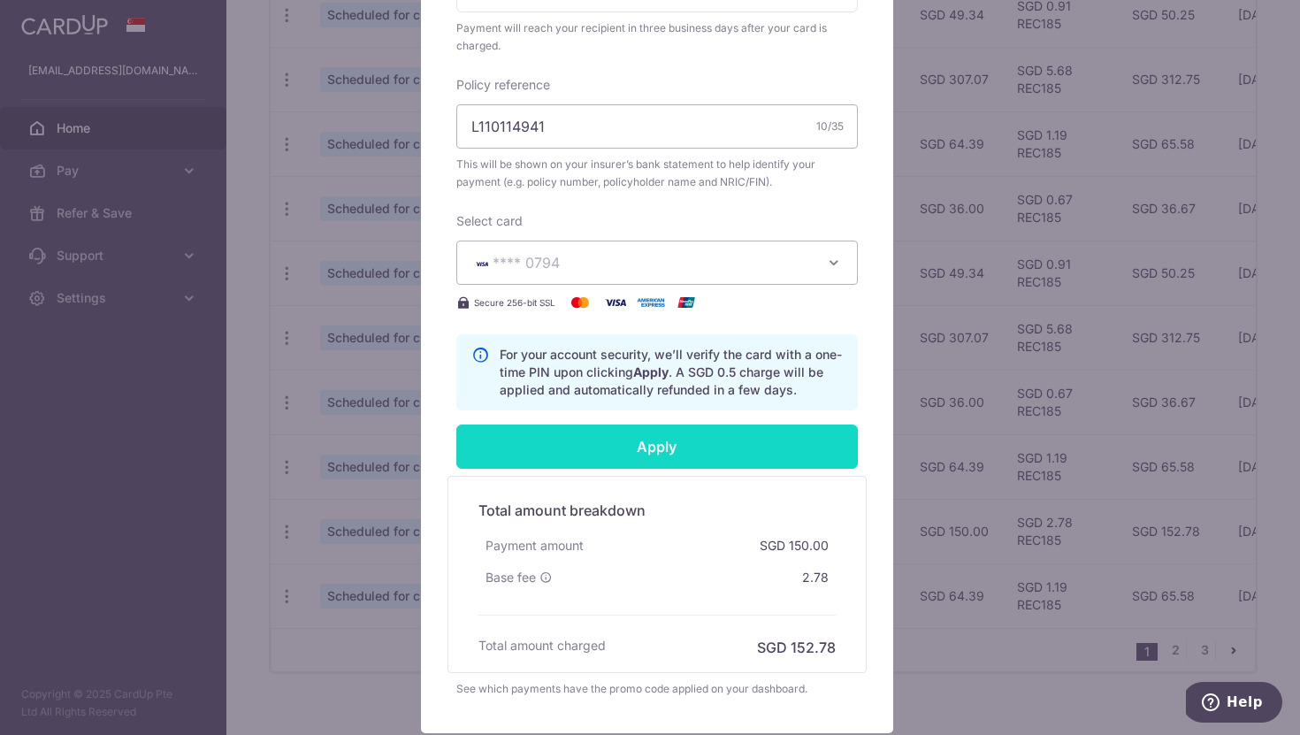
click at [724, 463] on input "Apply" at bounding box center [656, 446] width 401 height 44
type input "Successfully Applied"
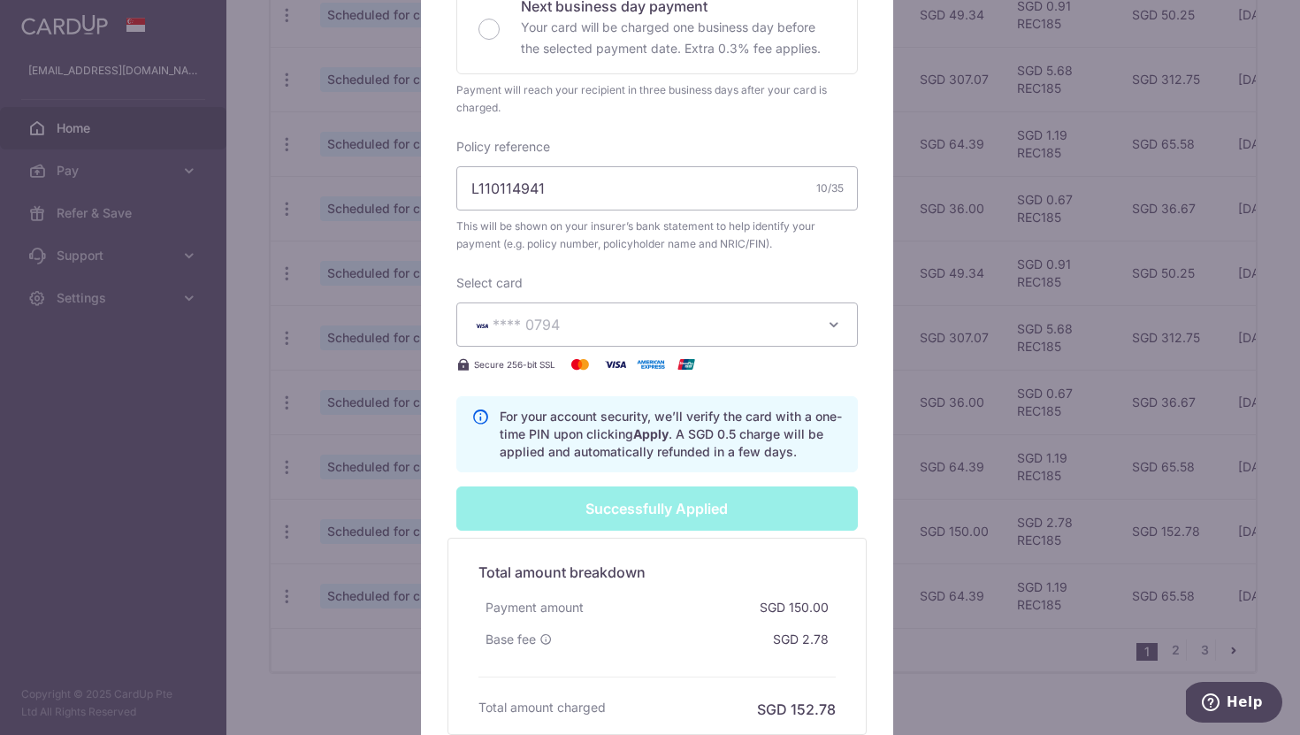
scroll to position [618, 0]
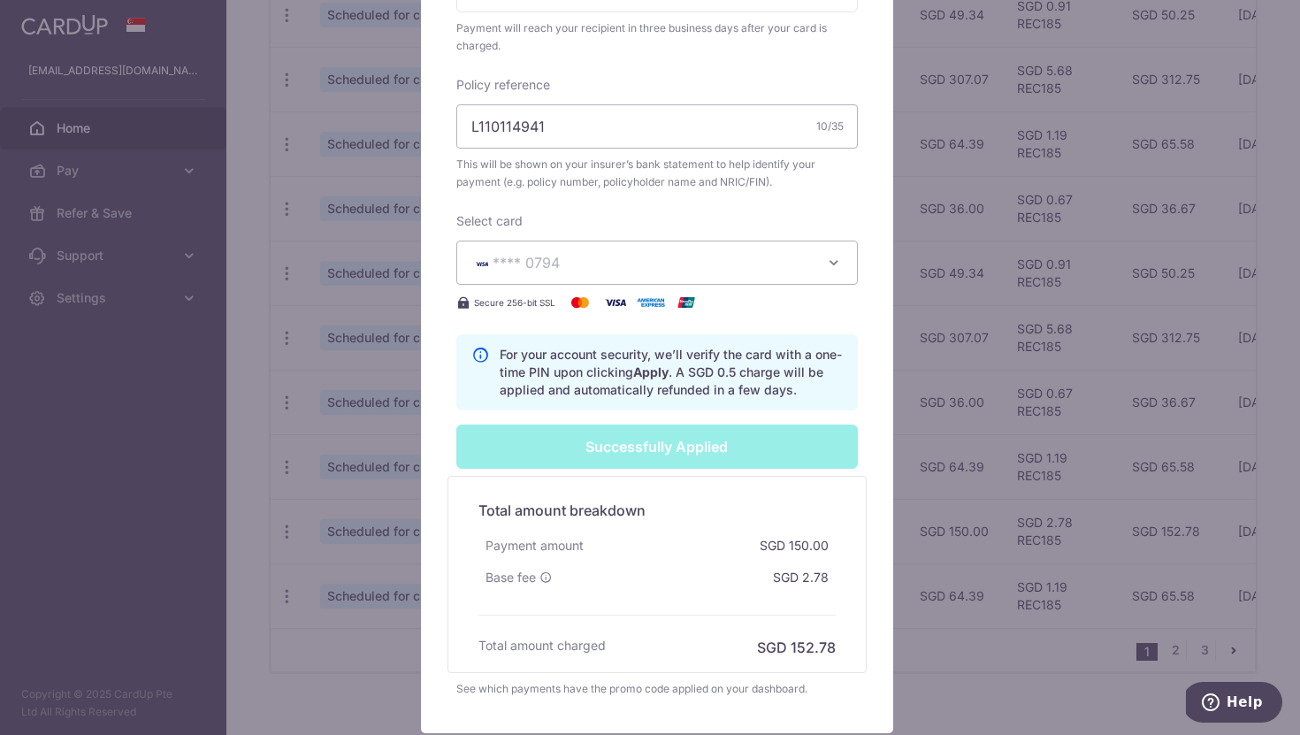
click at [202, 406] on div "Edit payment By clicking apply, you will make changes to all 2 payments to AIA …" at bounding box center [650, 367] width 1300 height 735
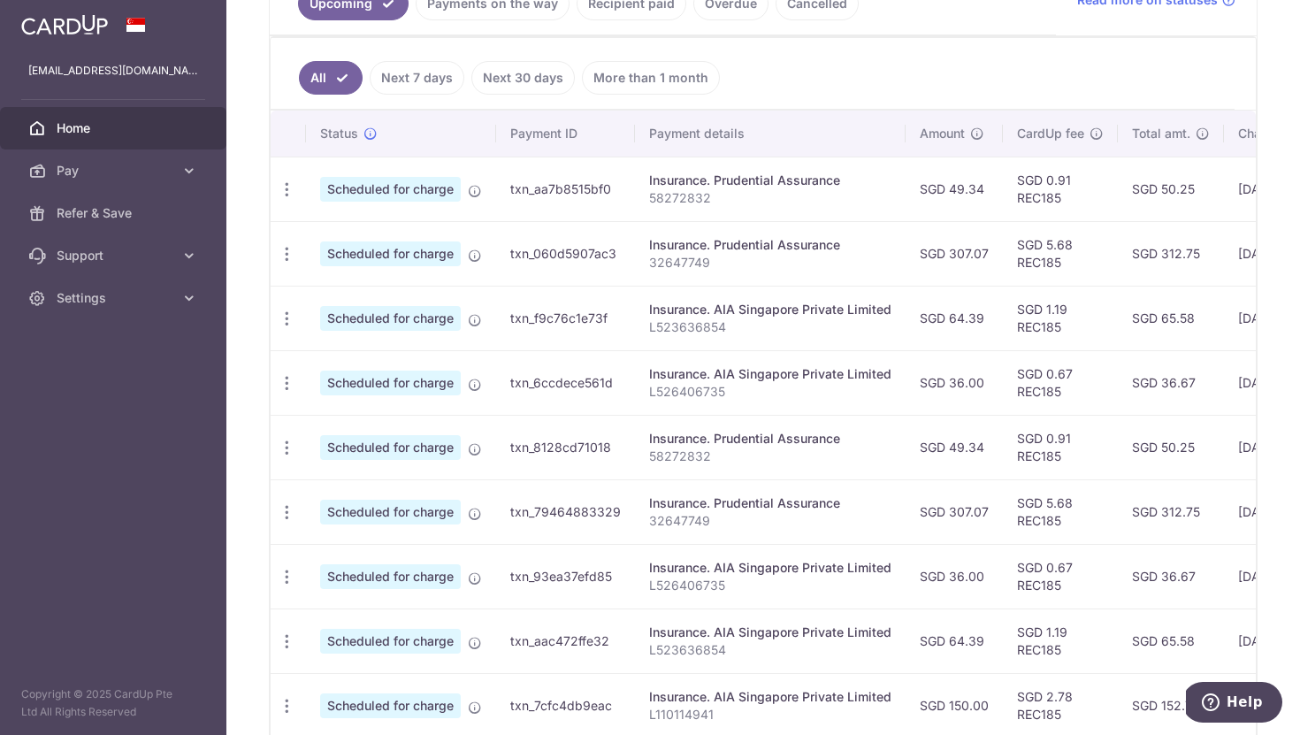
scroll to position [642, 0]
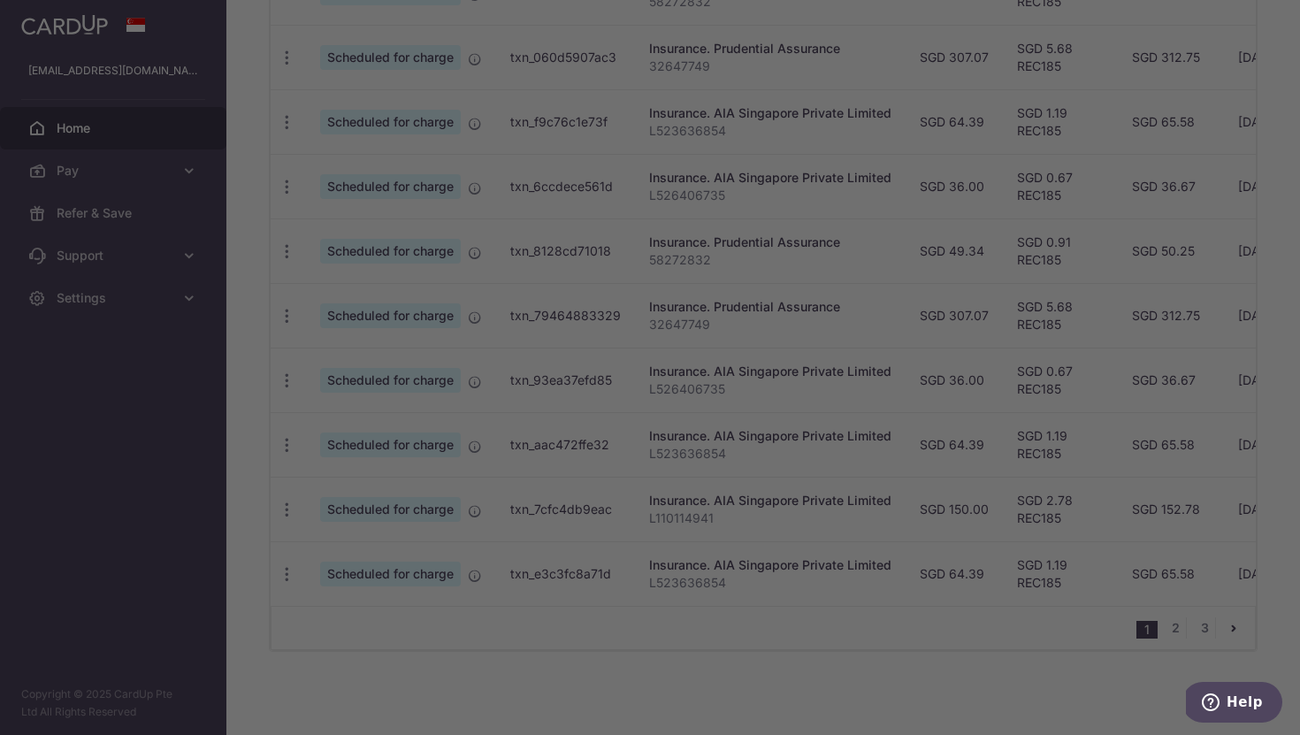
drag, startPoint x: 995, startPoint y: 602, endPoint x: 1073, endPoint y: 600, distance: 78.7
click at [1073, 600] on div at bounding box center [656, 371] width 1313 height 742
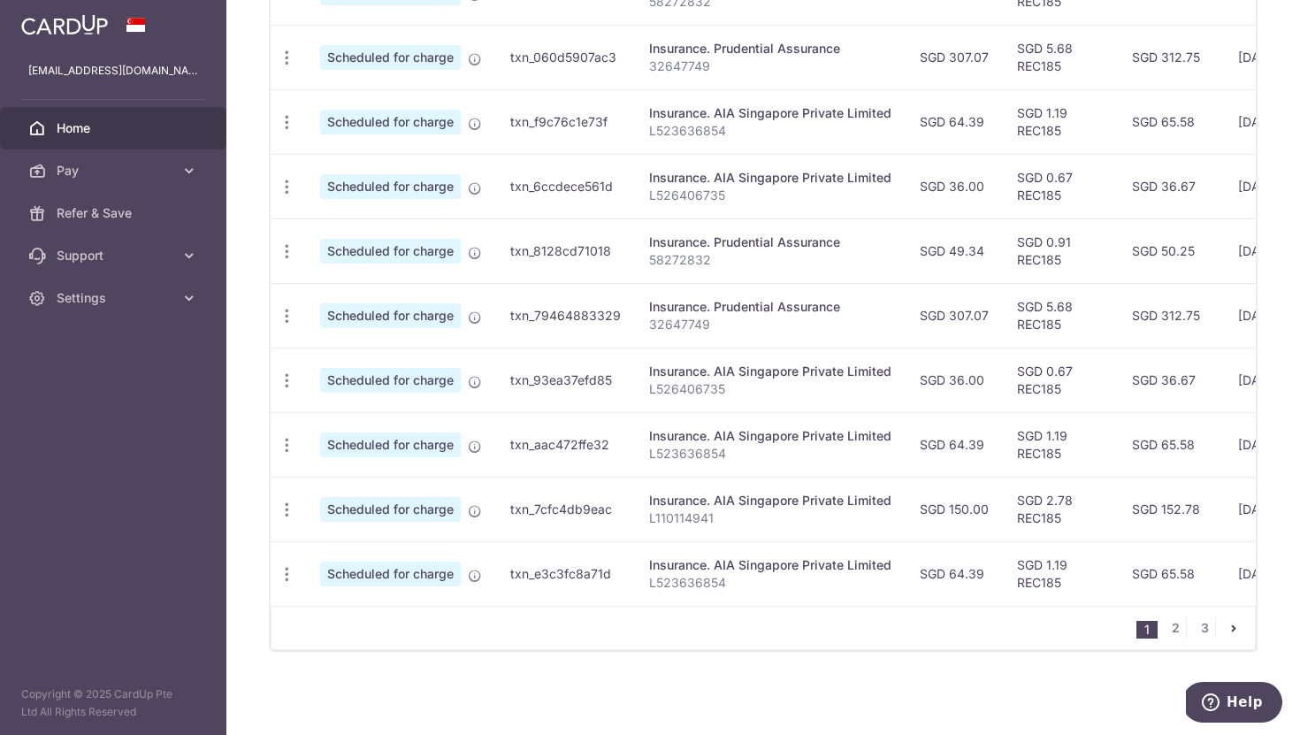
click at [1103, 595] on td "SGD 1.19 REC185" at bounding box center [1060, 573] width 115 height 65
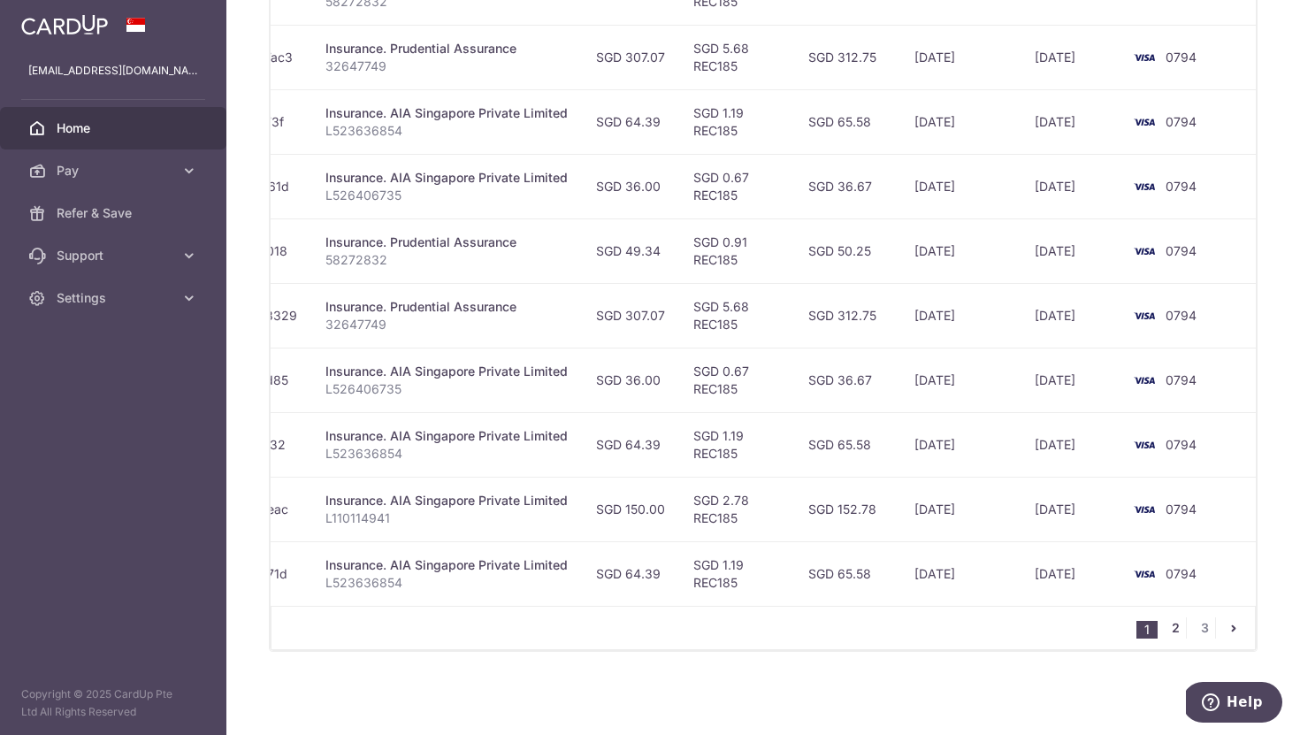
click at [1167, 624] on link "2" at bounding box center [1174, 627] width 21 height 21
click at [1199, 628] on link "3" at bounding box center [1204, 627] width 21 height 21
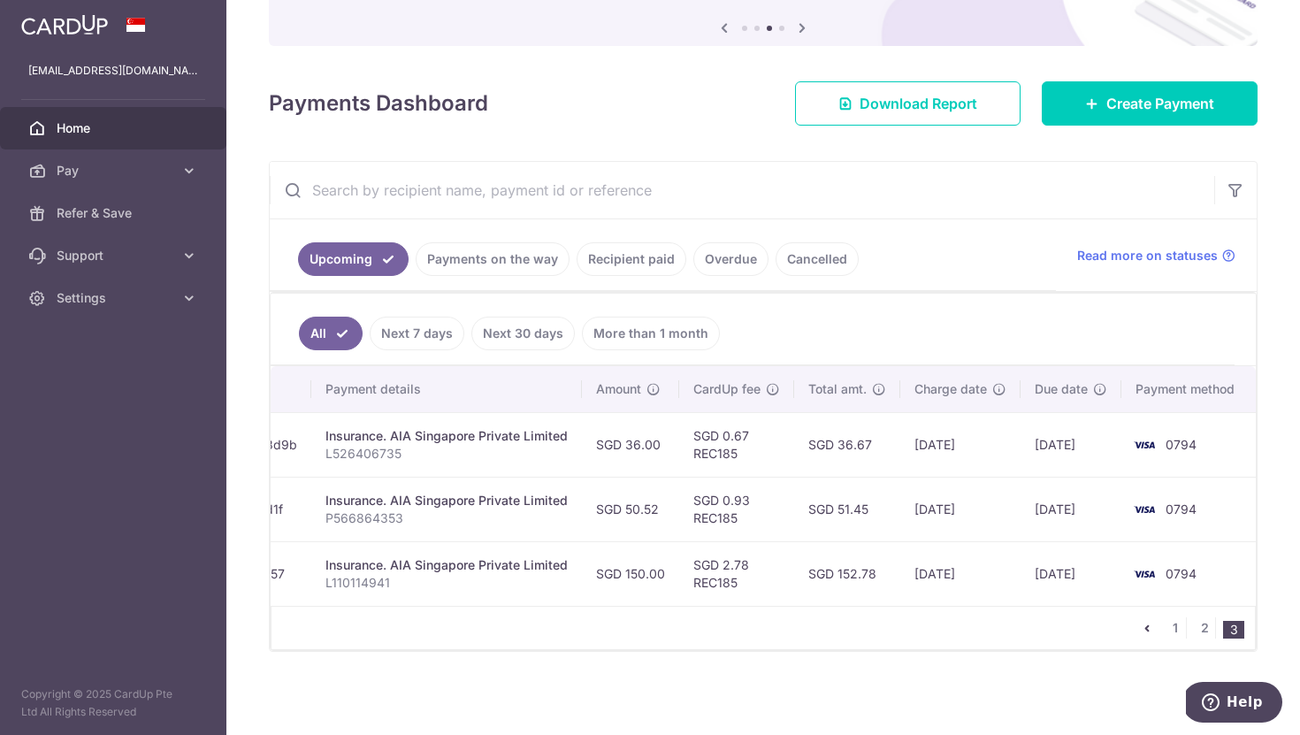
scroll to position [0, 0]
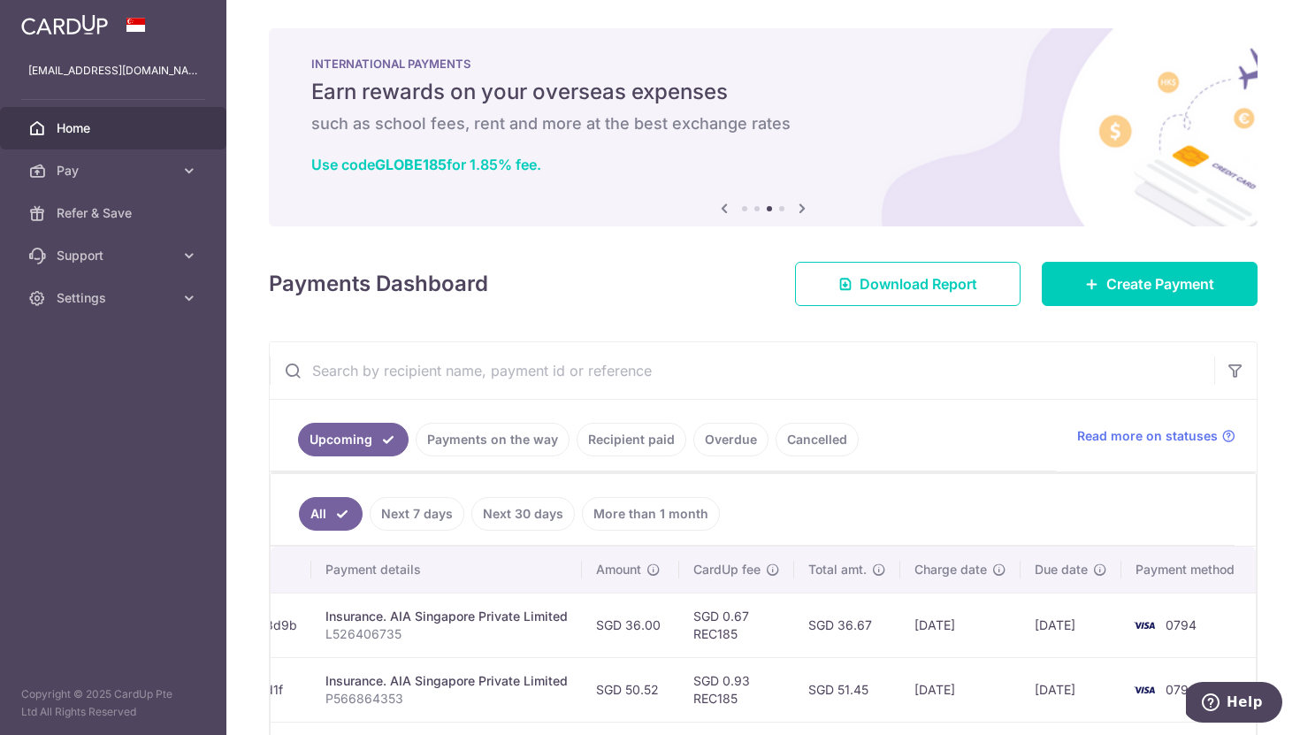
click at [80, 128] on span "Home" at bounding box center [115, 128] width 117 height 18
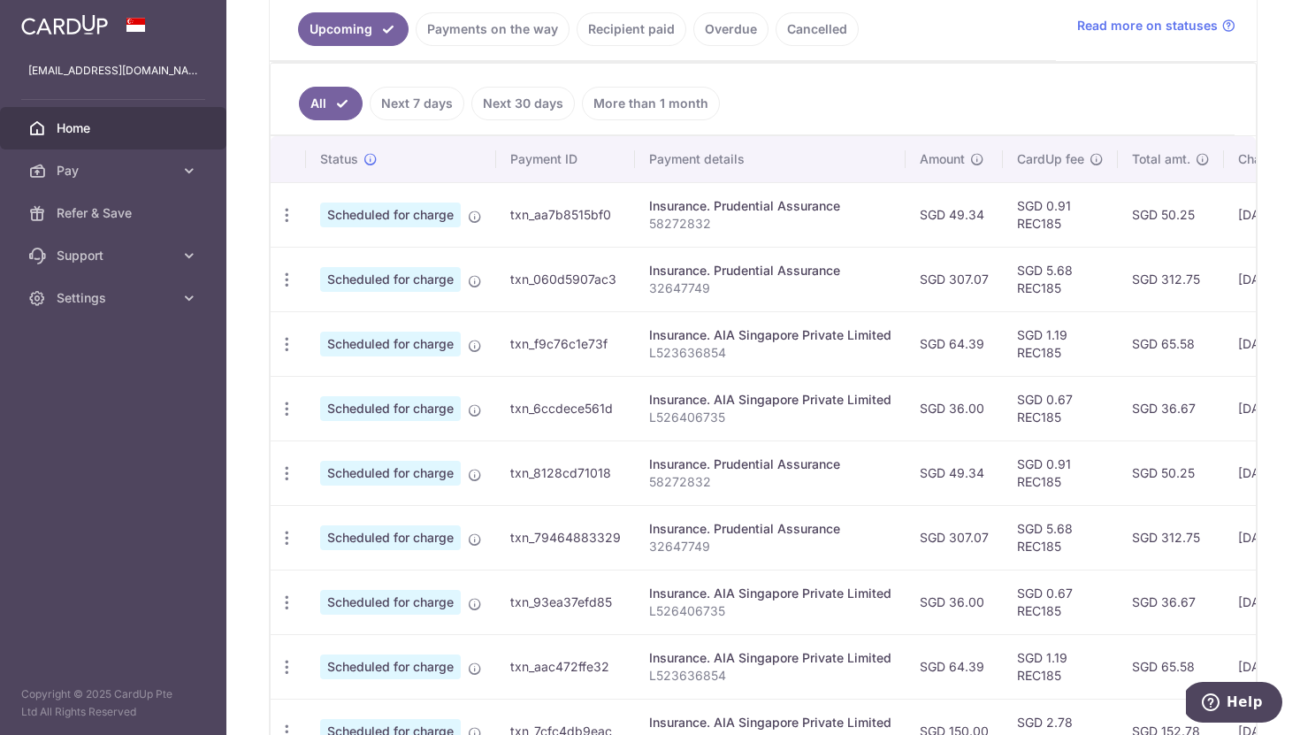
scroll to position [189, 0]
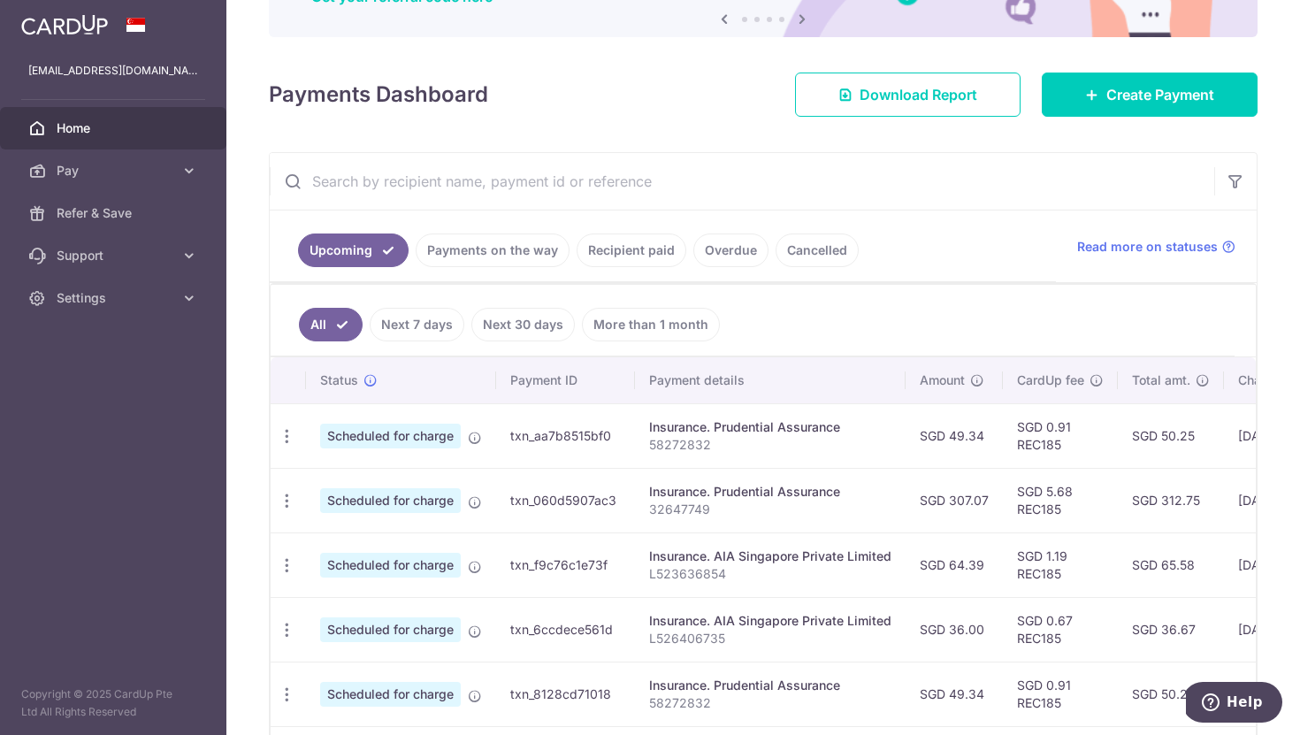
paste input "P566864353"
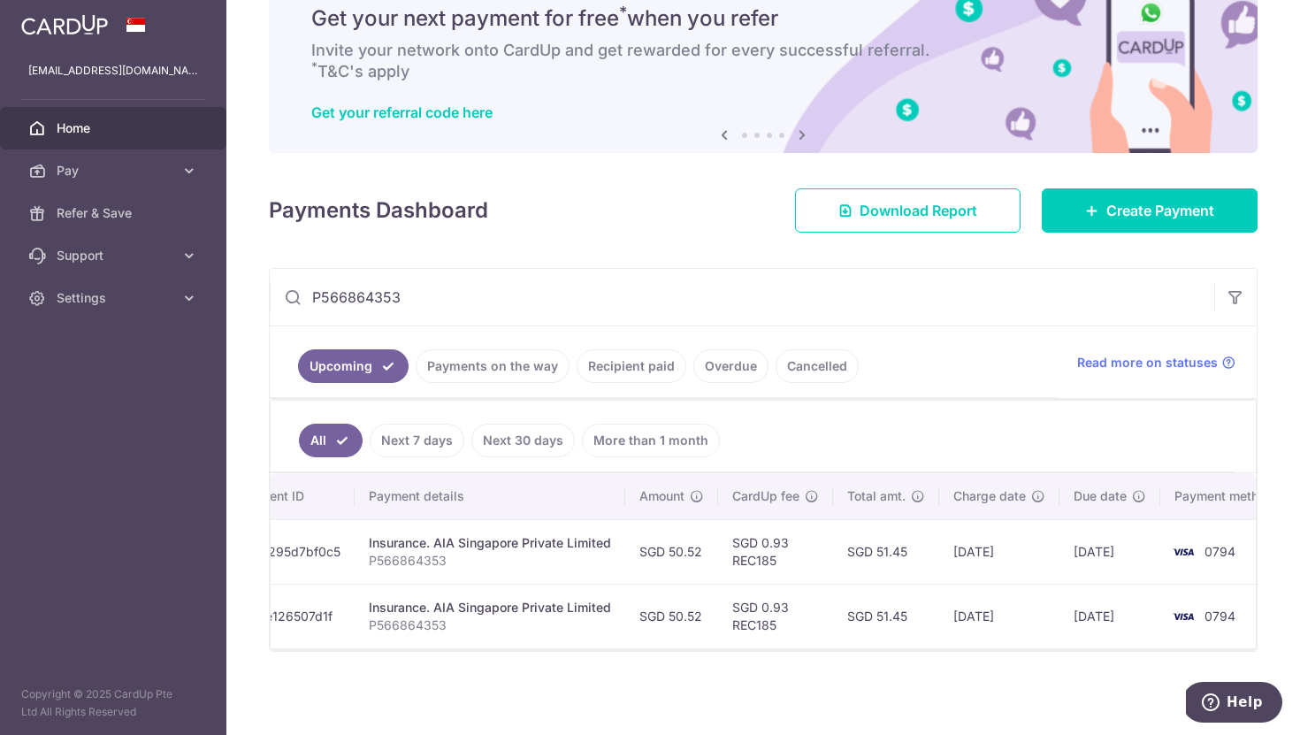
scroll to position [0, 316]
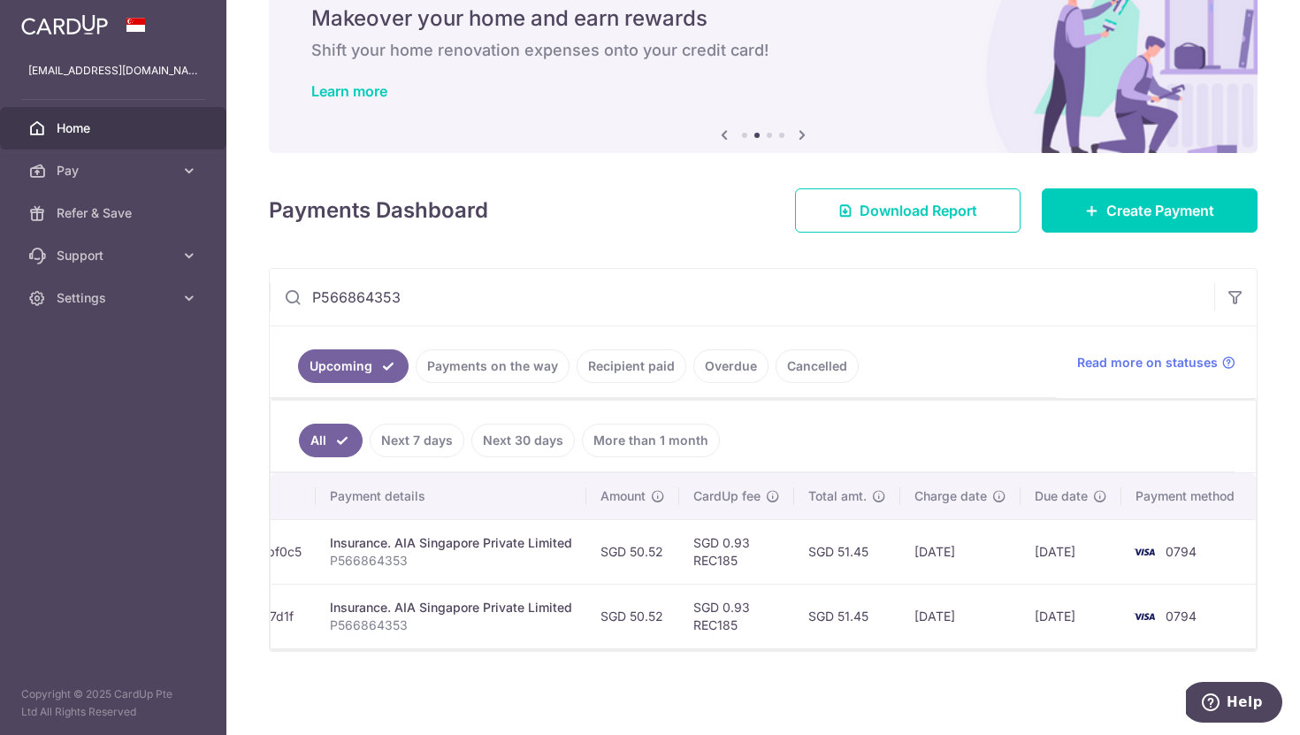
type input "P566864353"
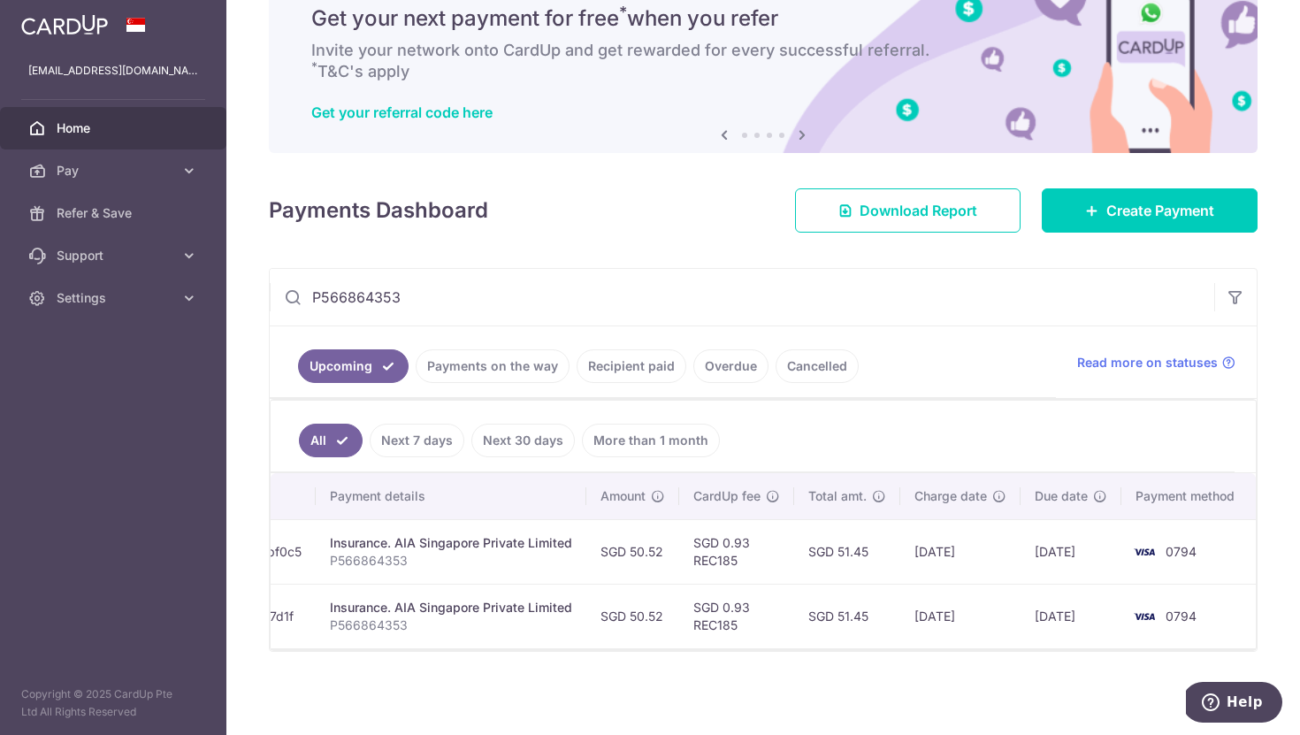
scroll to position [73, 0]
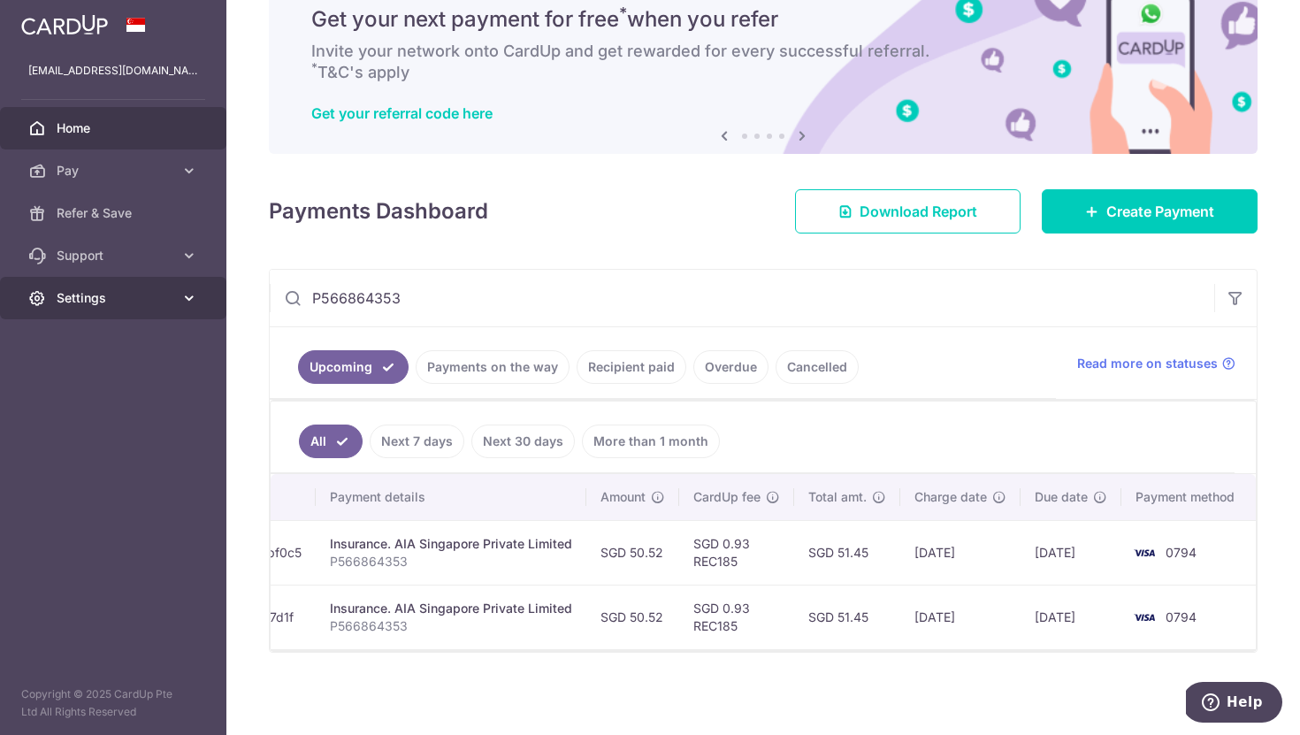
click at [186, 296] on icon at bounding box center [189, 298] width 18 height 18
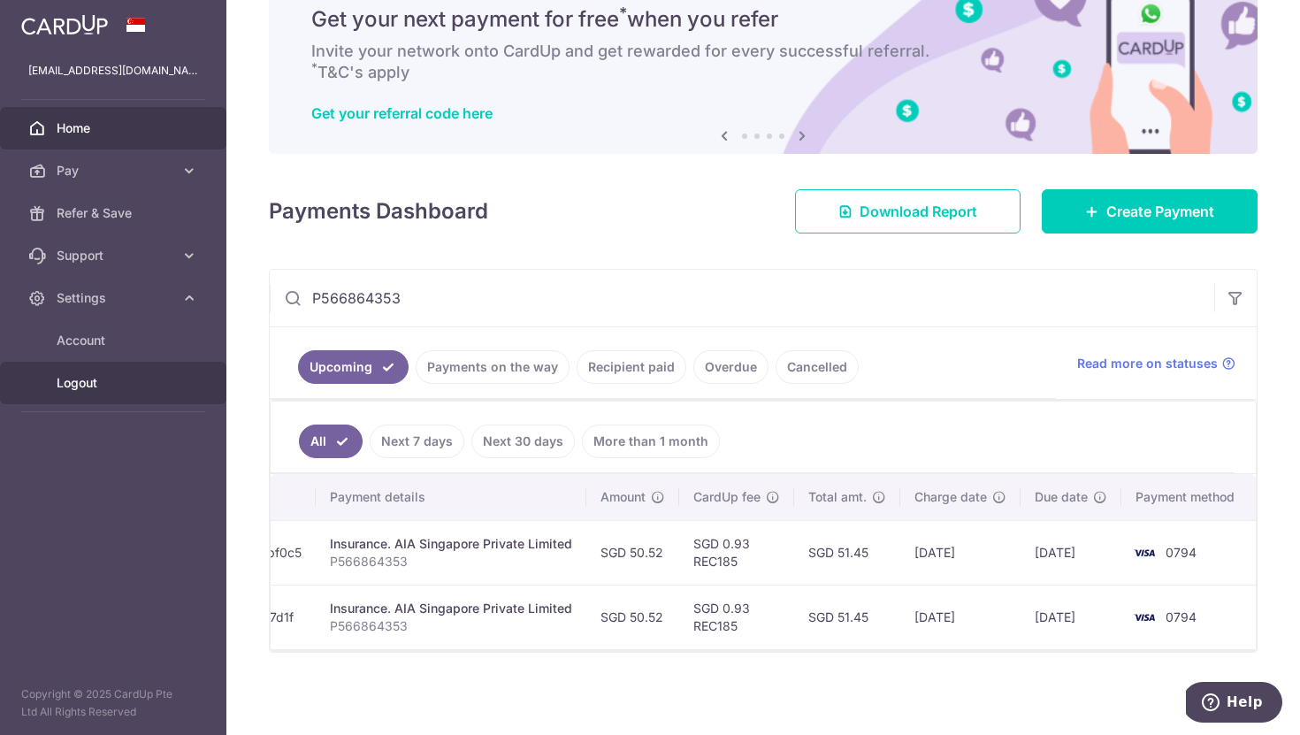
click at [88, 377] on span "Logout" at bounding box center [115, 383] width 117 height 18
